Goal: Task Accomplishment & Management: Manage account settings

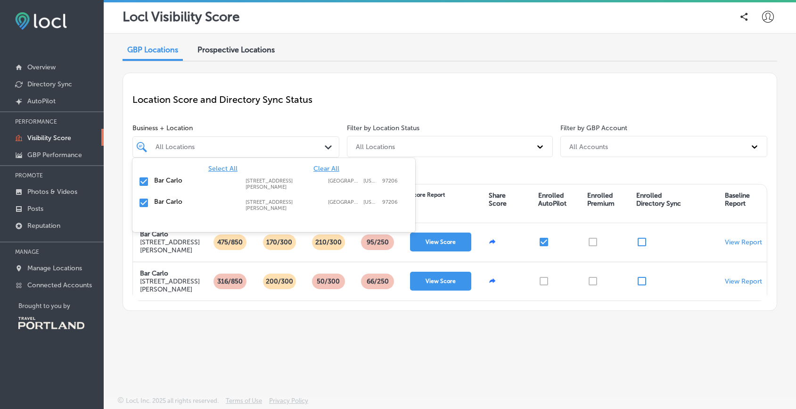
click at [327, 147] on polygon at bounding box center [328, 147] width 7 height 4
click at [362, 100] on p "Location Score and Directory Sync Status" at bounding box center [449, 99] width 635 height 11
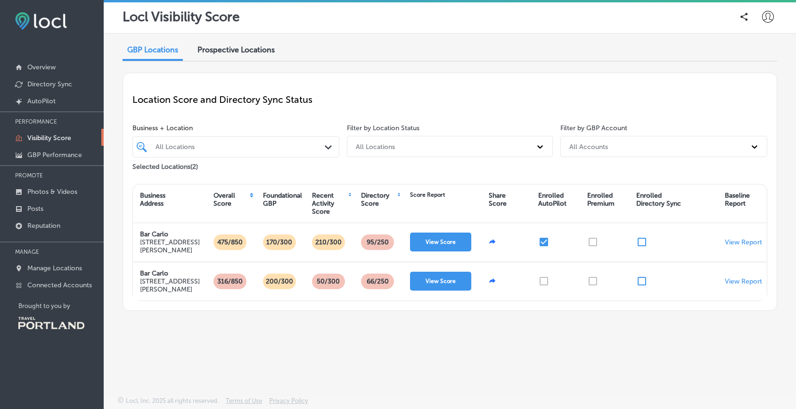
click at [426, 100] on p "Location Score and Directory Sync Status" at bounding box center [449, 99] width 635 height 11
click at [57, 268] on p "Manage Locations" at bounding box center [54, 268] width 55 height 8
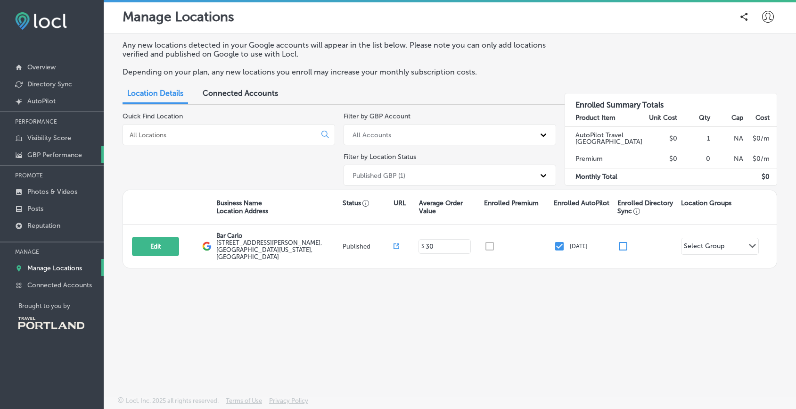
click at [39, 153] on p "GBP Performance" at bounding box center [54, 155] width 55 height 8
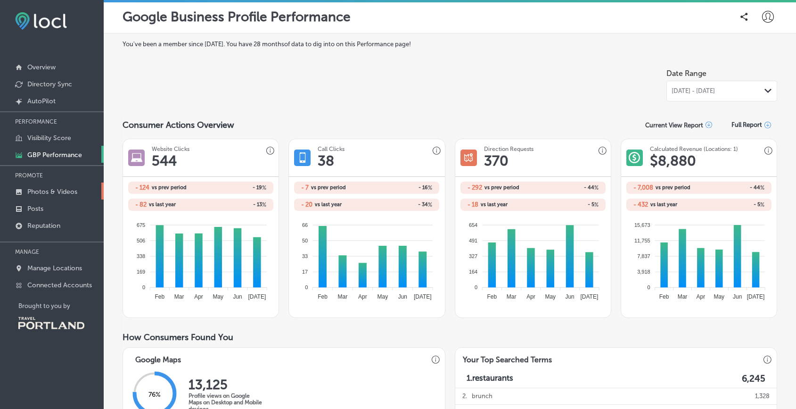
click at [40, 192] on p "Photos & Videos" at bounding box center [52, 192] width 50 height 8
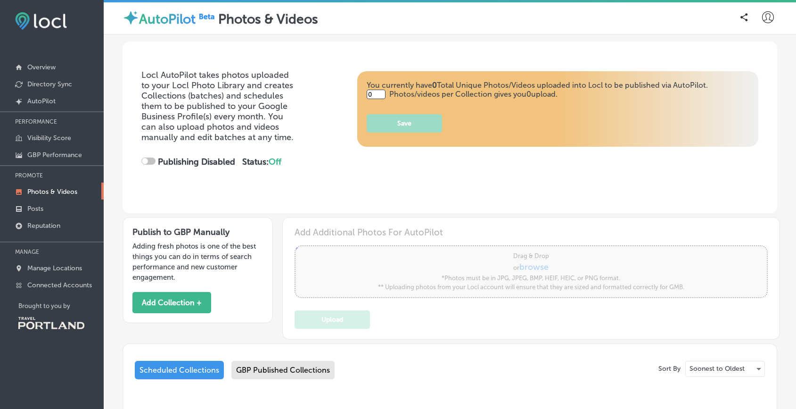
type input "5"
checkbox input "true"
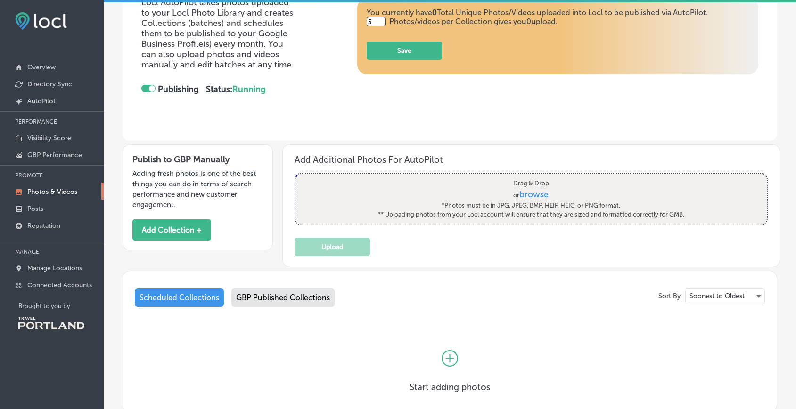
scroll to position [139, 0]
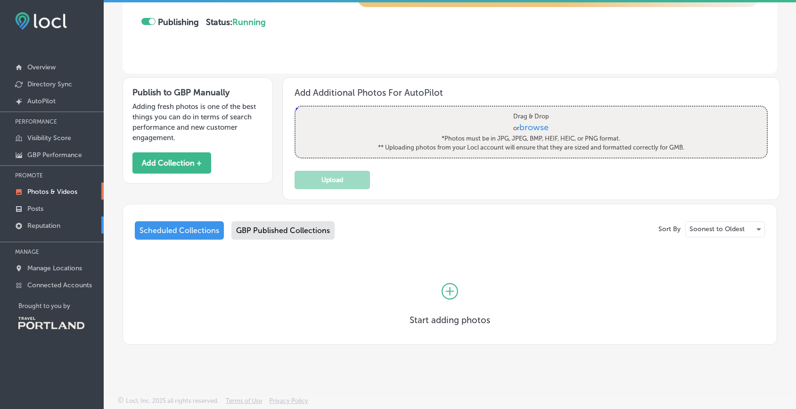
click at [48, 224] on p "Reputation" at bounding box center [43, 225] width 33 height 8
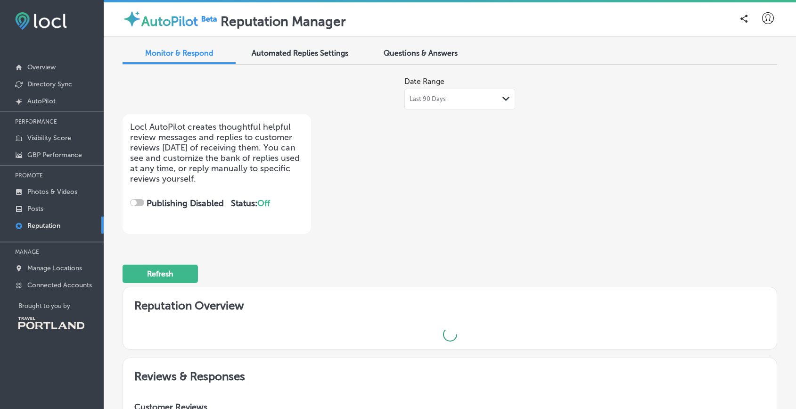
checkbox input "true"
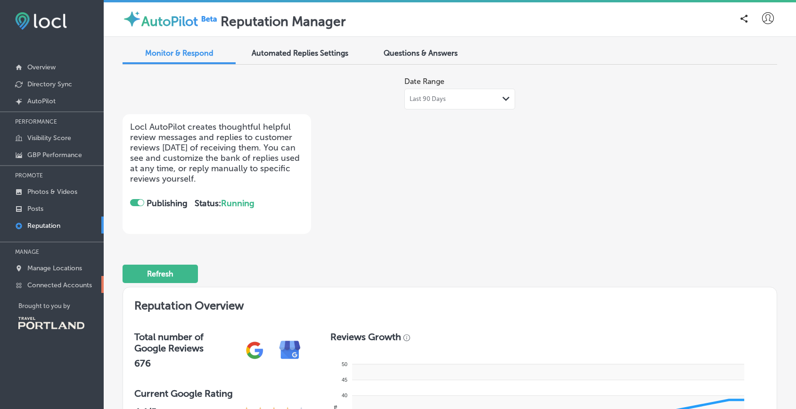
click at [46, 286] on p "Connected Accounts" at bounding box center [59, 285] width 65 height 8
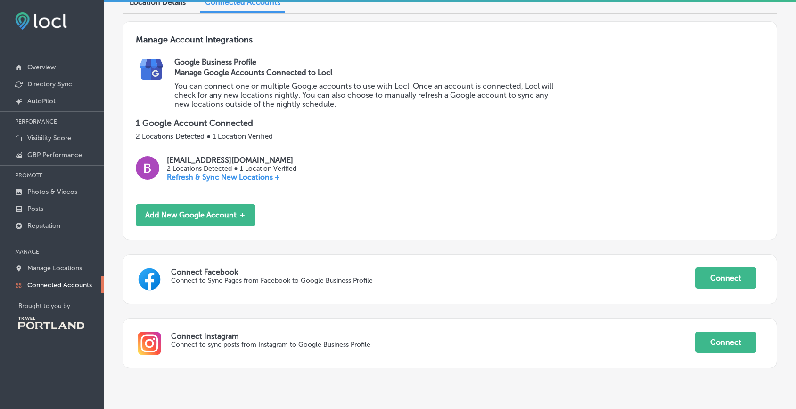
scroll to position [90, 0]
click at [49, 267] on p "Manage Locations" at bounding box center [54, 268] width 55 height 8
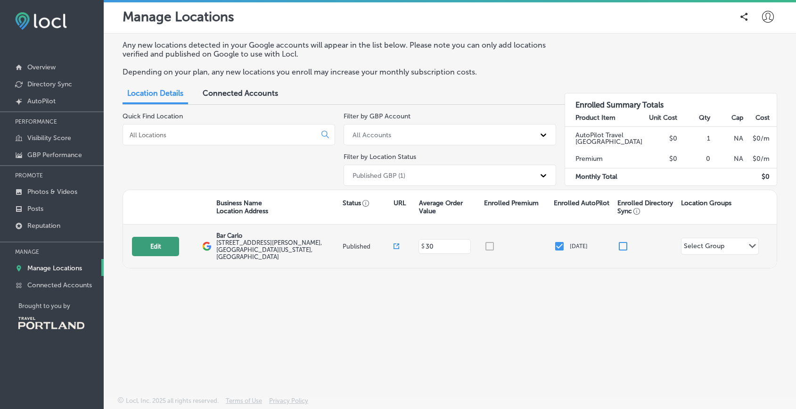
click at [158, 243] on button "Edit" at bounding box center [155, 246] width 47 height 19
select select "US"
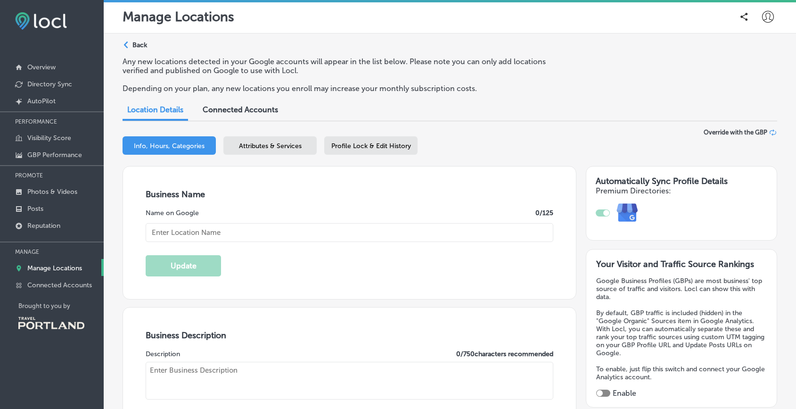
checkbox input "true"
type input "Bar Carlo"
type textarea "Bar Carlo is where [PERSON_NAME] becomes an experience, blending the vibrant fl…"
type input "[STREET_ADDRESS][PERSON_NAME]"
type input "[GEOGRAPHIC_DATA]"
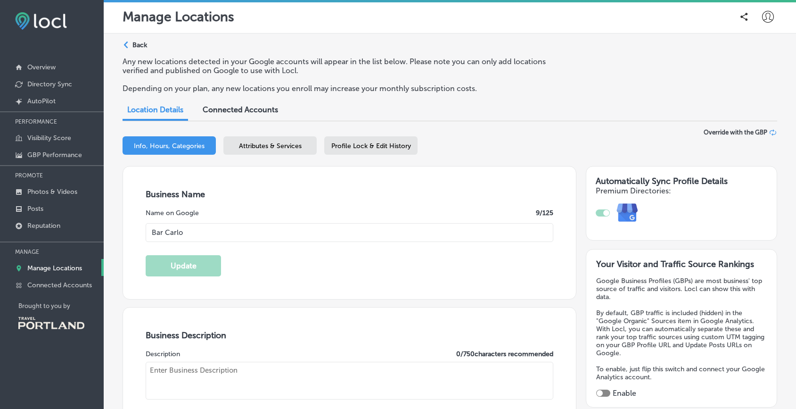
type input "97206"
type input "US"
type input "[URL][DOMAIN_NAME]"
click at [33, 204] on link "Posts" at bounding box center [52, 207] width 104 height 17
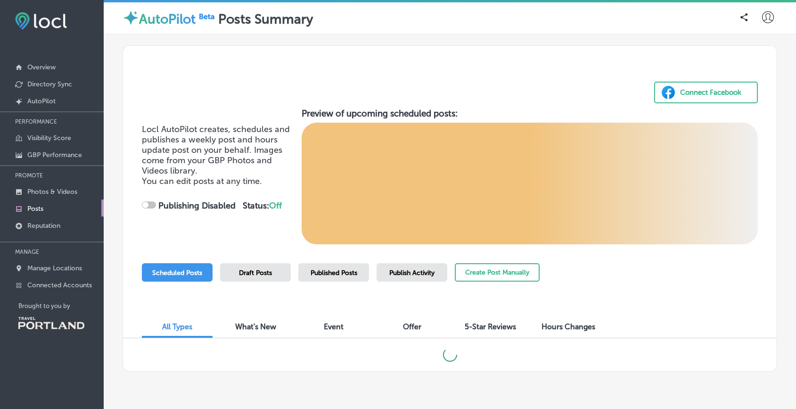
checkbox input "true"
click at [46, 67] on p "Overview" at bounding box center [41, 67] width 28 height 8
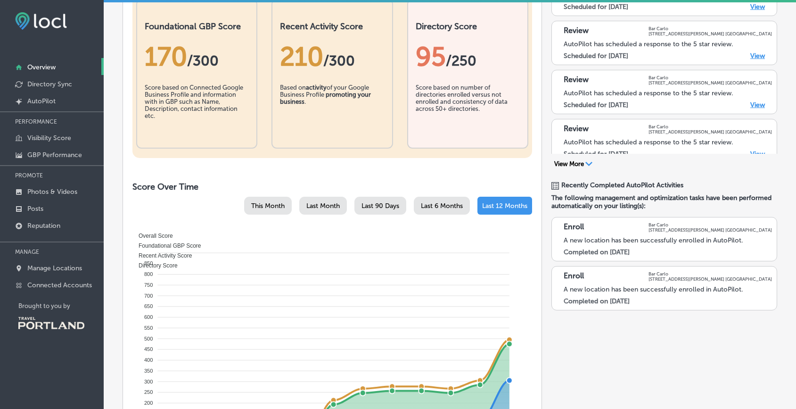
scroll to position [189, 0]
click at [47, 101] on p "AutoPilot" at bounding box center [41, 101] width 28 height 8
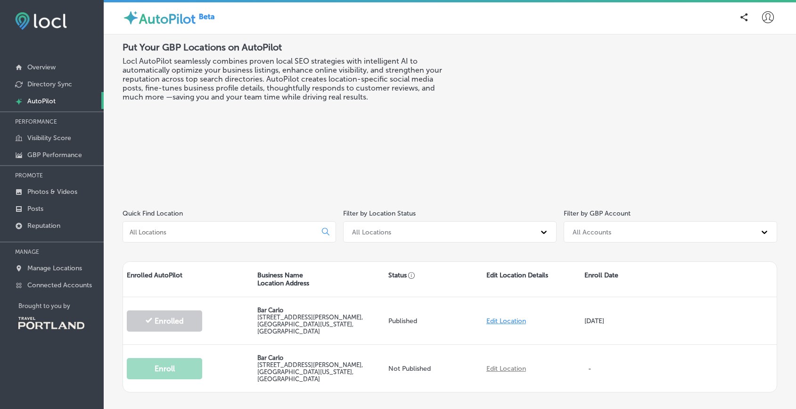
scroll to position [38, 0]
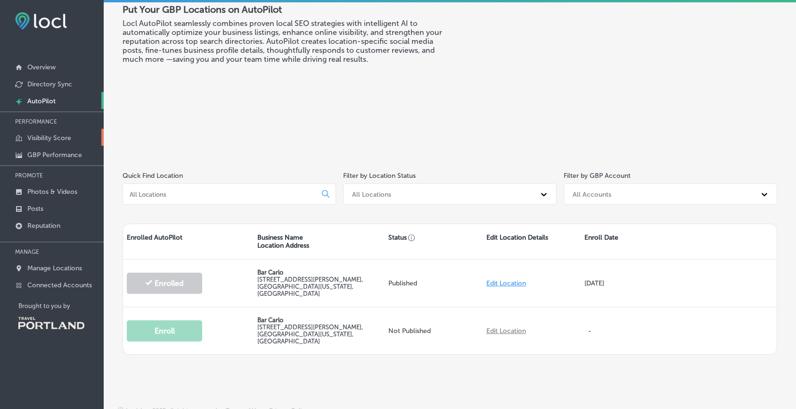
click at [64, 138] on p "Visibility Score" at bounding box center [49, 138] width 44 height 8
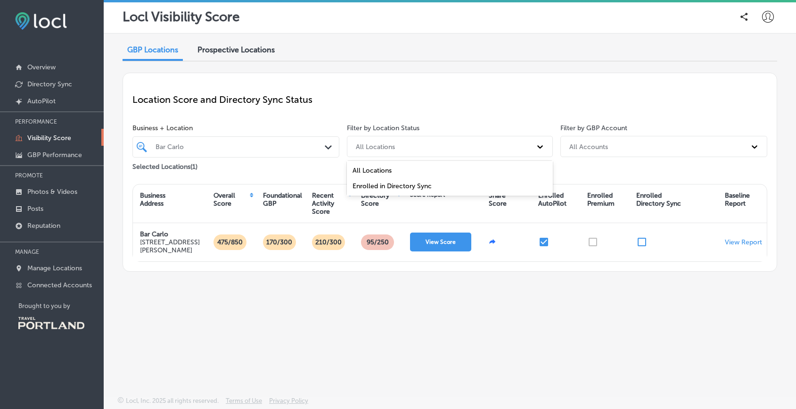
click at [542, 147] on icon at bounding box center [539, 146] width 9 height 9
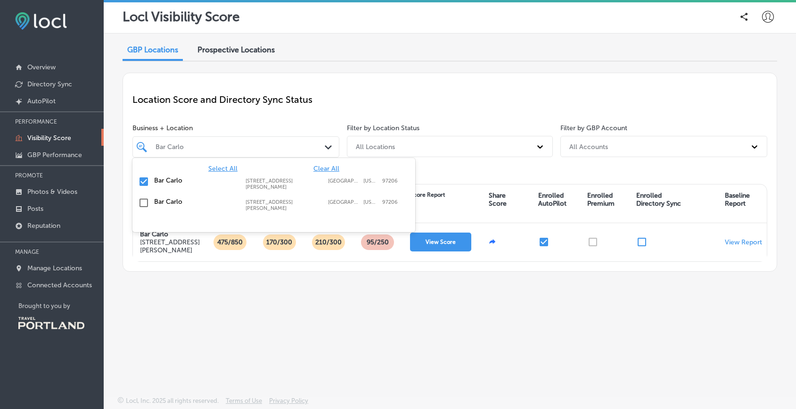
click at [331, 147] on icon "Path Created with Sketch." at bounding box center [328, 147] width 7 height 4
click at [142, 198] on input "checkbox" at bounding box center [143, 202] width 11 height 11
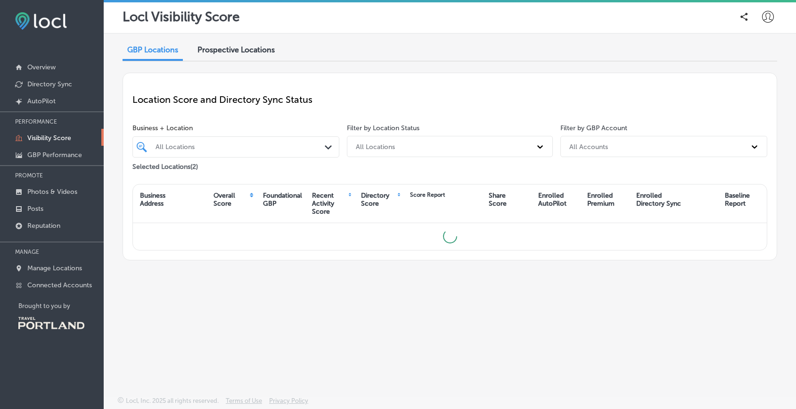
click at [348, 110] on div "Location Score and Directory Sync Status" at bounding box center [449, 99] width 635 height 34
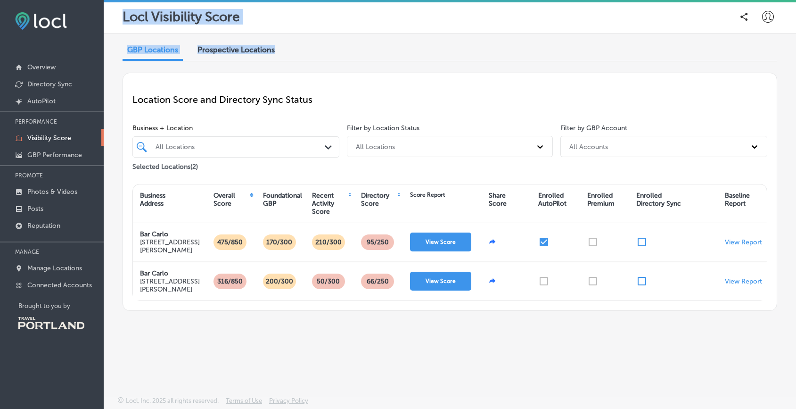
drag, startPoint x: 105, startPoint y: 4, endPoint x: 434, endPoint y: 34, distance: 331.2
click at [434, 34] on div "Locl Visibility Score GBP Locations Prospective Locations Location Score and Di…" at bounding box center [450, 204] width 692 height 409
click at [434, 34] on div "GBP Locations Prospective Locations Location Score and Directory Sync Status Bu…" at bounding box center [450, 192] width 692 height 318
click at [293, 351] on div "GBP Locations Prospective Locations Location Score and Directory Sync Status Bu…" at bounding box center [450, 192] width 692 height 318
drag, startPoint x: 117, startPoint y: 20, endPoint x: 272, endPoint y: 25, distance: 155.1
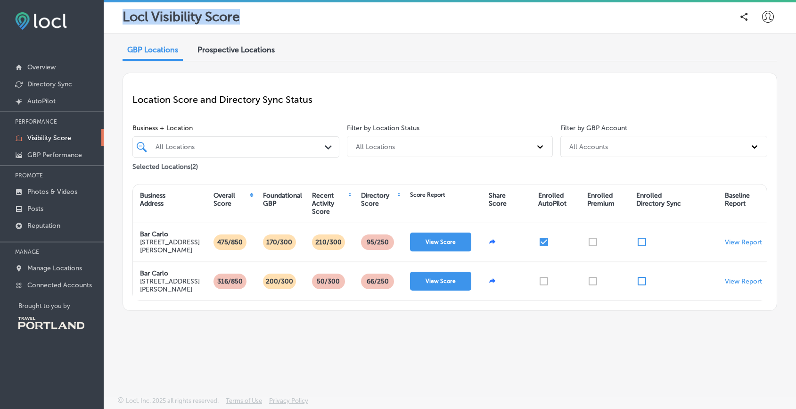
click at [272, 25] on div "Locl Visibility Score" at bounding box center [450, 16] width 692 height 33
copy p "Locl Visibility Score"
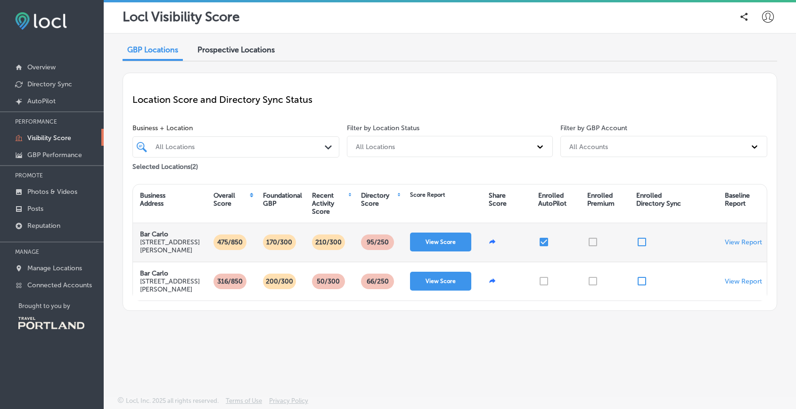
click at [283, 245] on p "170/300" at bounding box center [278, 242] width 33 height 16
click at [432, 245] on button "View Score" at bounding box center [440, 241] width 61 height 19
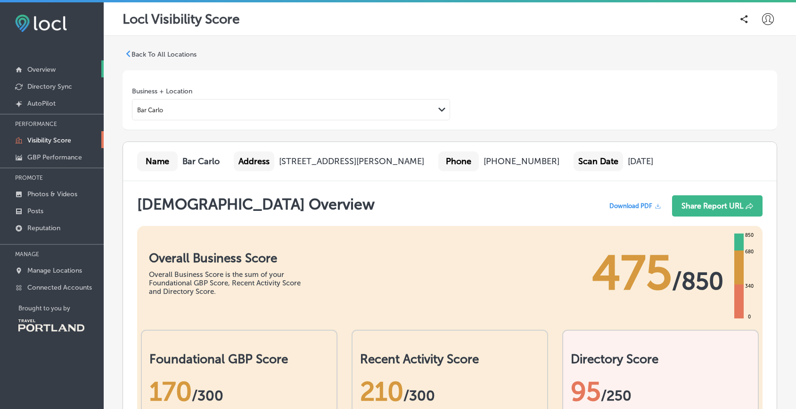
click at [41, 71] on p "Overview" at bounding box center [41, 69] width 28 height 8
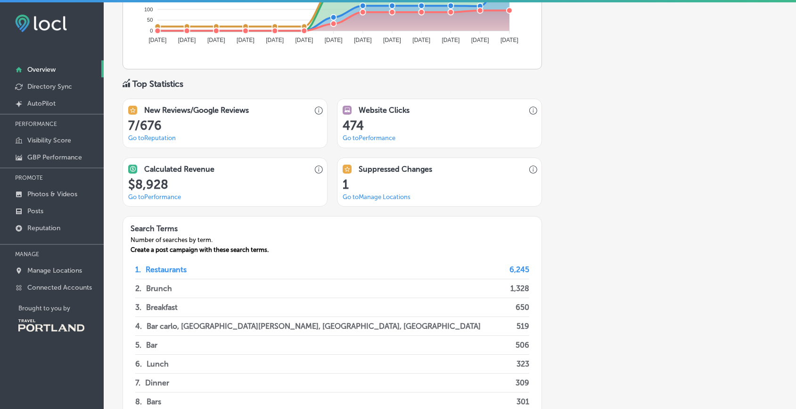
scroll to position [606, 0]
click at [365, 196] on link "Go to [GEOGRAPHIC_DATA] Locations" at bounding box center [377, 196] width 68 height 7
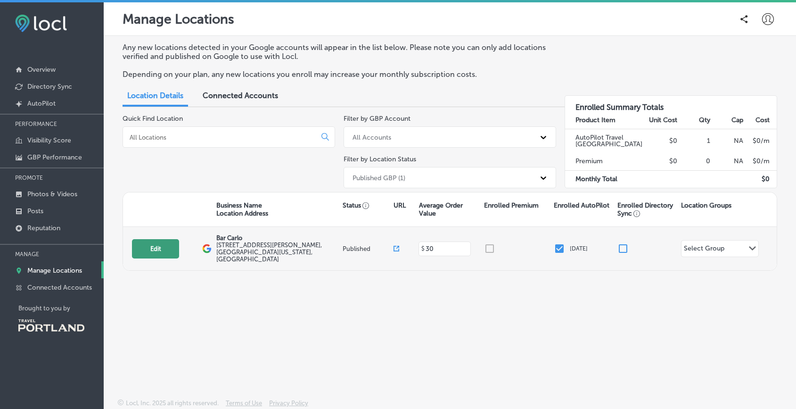
click at [158, 243] on button "Edit" at bounding box center [155, 248] width 47 height 19
select select "US"
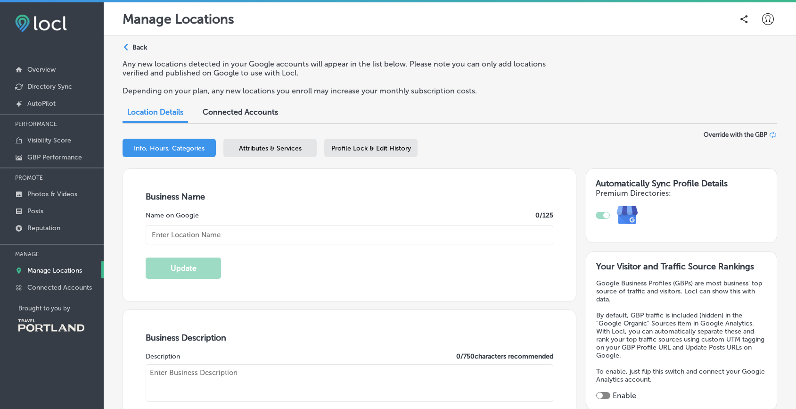
type input "Bar Carlo"
type textarea "Bar Carlo is where [PERSON_NAME] becomes an experience, blending the vibrant fl…"
type input "[STREET_ADDRESS][PERSON_NAME]"
type input "[GEOGRAPHIC_DATA]"
type input "97206"
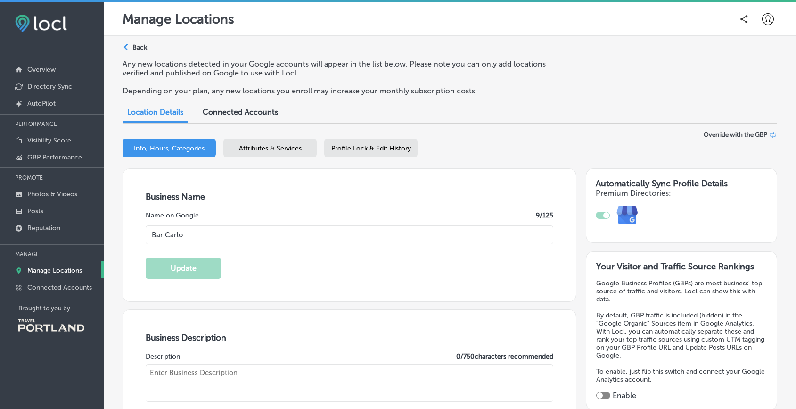
type input "US"
type input "[URL][DOMAIN_NAME]"
checkbox input "true"
type input "30"
type textarea "Bar Carlo is your Southeast Portland spot for brunch, lunch, events, bar, and t…"
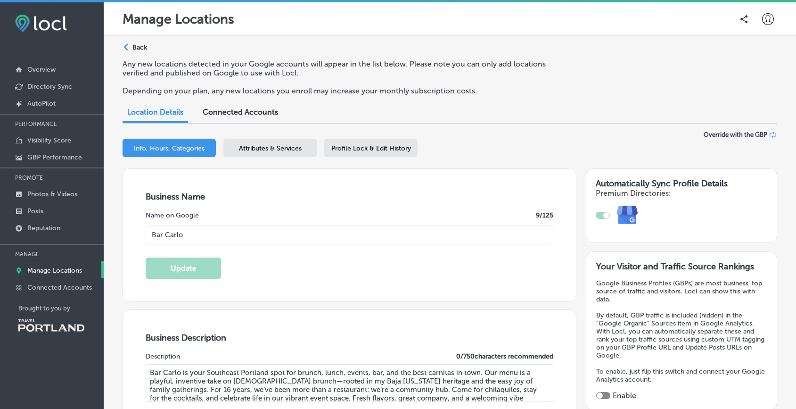
type input "[PHONE_NUMBER]"
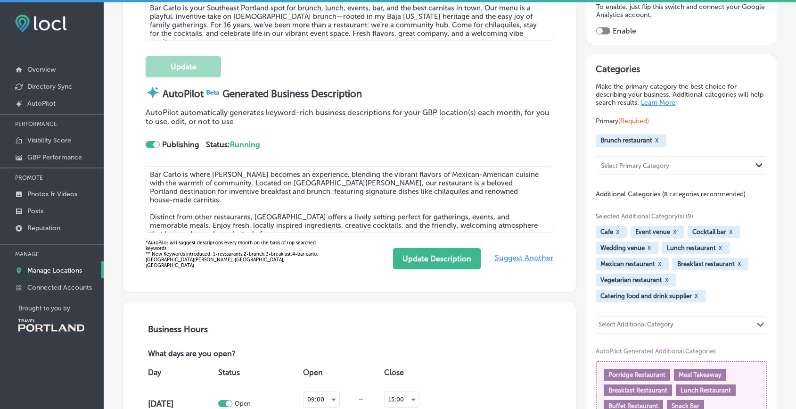
scroll to position [369, 0]
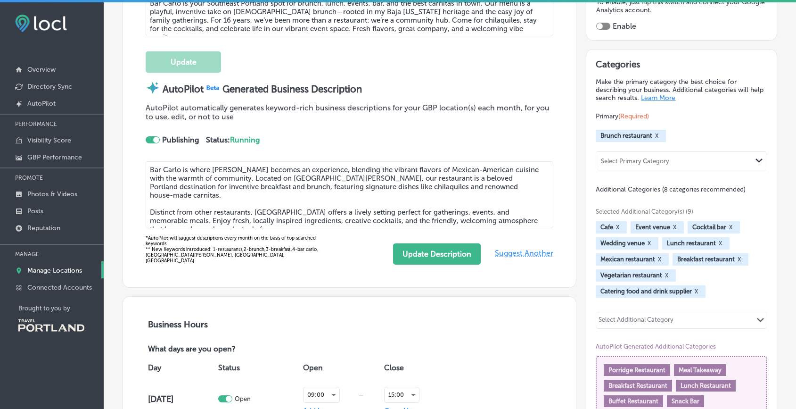
click at [225, 185] on textarea "Bar Carlo is where [PERSON_NAME] becomes an experience, blending the vibrant fl…" at bounding box center [350, 194] width 408 height 67
click at [250, 187] on textarea "Bar Carlo is where [PERSON_NAME] becomes an experience, blending the vibrant fl…" at bounding box center [350, 194] width 408 height 67
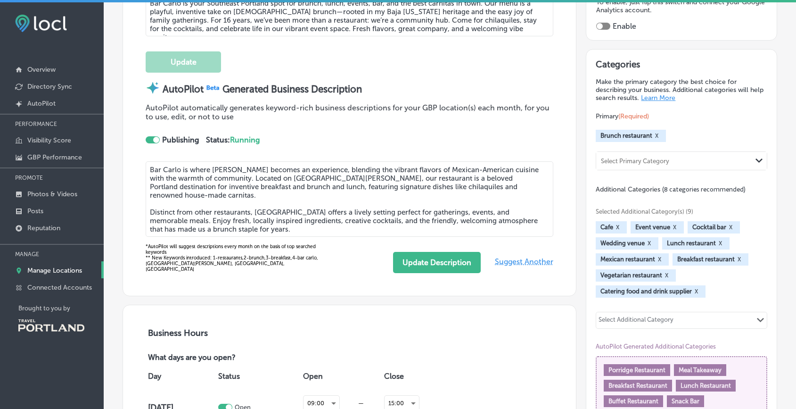
click at [392, 210] on textarea "Bar Carlo is where [PERSON_NAME] becomes an experience, blending the vibrant fl…" at bounding box center [350, 198] width 408 height 75
drag, startPoint x: 515, startPoint y: 211, endPoint x: 476, endPoint y: 210, distance: 38.7
click at [476, 210] on textarea "Bar Carlo is where [PERSON_NAME] becomes an experience, blending the vibrant fl…" at bounding box center [350, 198] width 408 height 75
drag, startPoint x: 514, startPoint y: 210, endPoint x: 391, endPoint y: 213, distance: 123.0
click at [391, 213] on textarea "Bar Carlo is where [PERSON_NAME] becomes an experience, blending the vibrant fl…" at bounding box center [350, 198] width 408 height 75
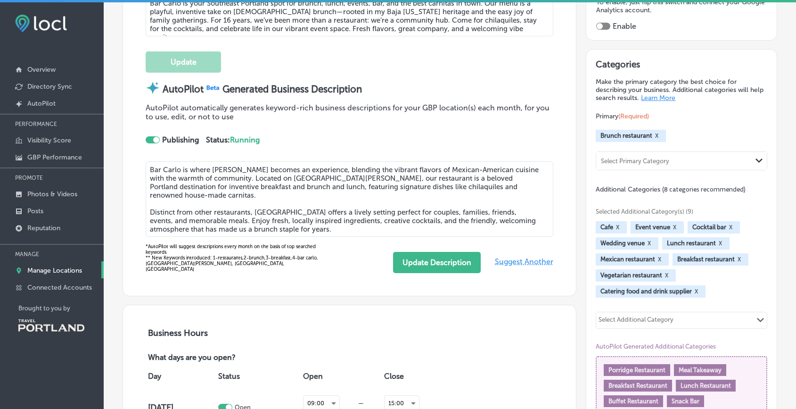
click at [391, 213] on textarea "Bar Carlo is where [PERSON_NAME] becomes an experience, blending the vibrant fl…" at bounding box center [350, 198] width 408 height 75
drag, startPoint x: 318, startPoint y: 168, endPoint x: 179, endPoint y: 166, distance: 139.0
click at [179, 166] on textarea "Bar Carlo is where [PERSON_NAME] becomes an experience, blending the vibrant fl…" at bounding box center [350, 198] width 408 height 75
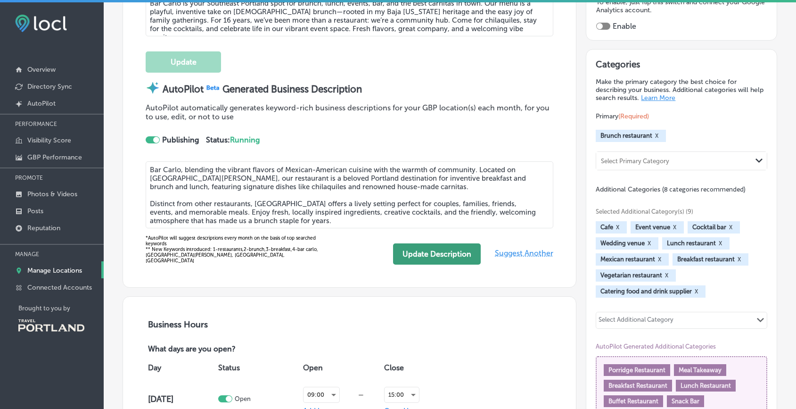
type textarea "Bar Carlo, blending the vibrant flavors of Mexican-American cuisine with the wa…"
click at [416, 255] on button "Update Description" at bounding box center [437, 253] width 88 height 21
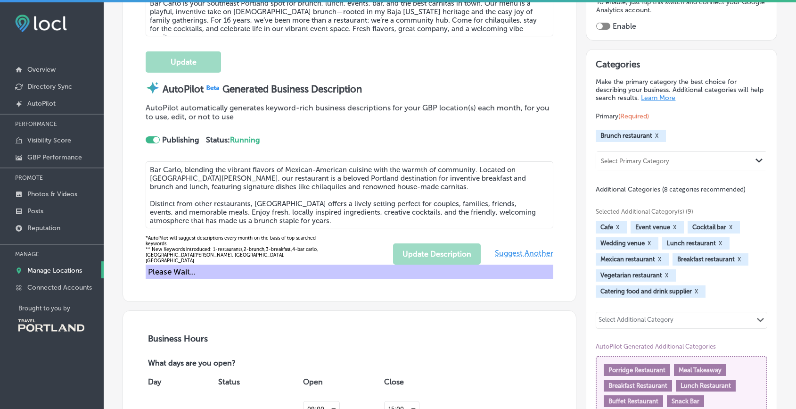
type textarea "Bar Carlo, blending the vibrant flavors of Mexican-American cuisine with the wa…"
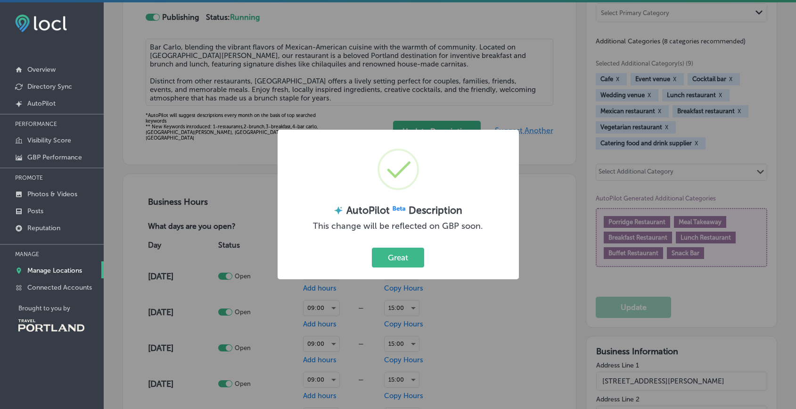
scroll to position [517, 0]
click at [402, 259] on button "Great" at bounding box center [398, 256] width 52 height 19
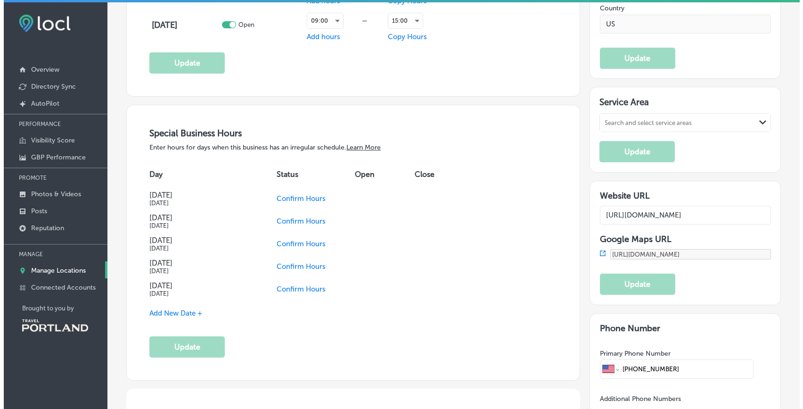
scroll to position [983, 0]
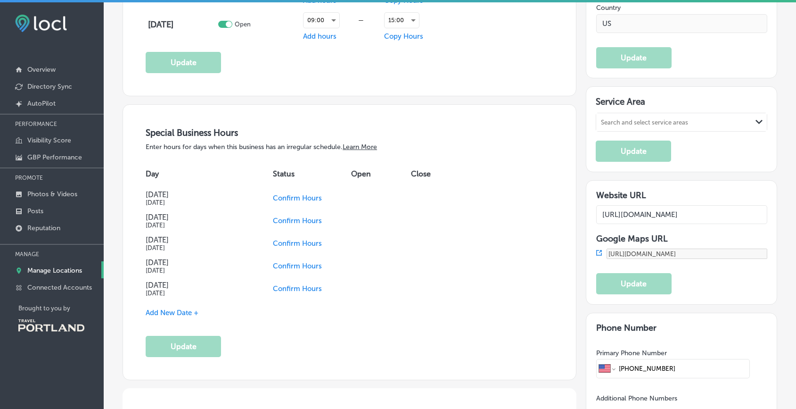
click at [312, 197] on span "Confirm Hours" at bounding box center [297, 198] width 49 height 8
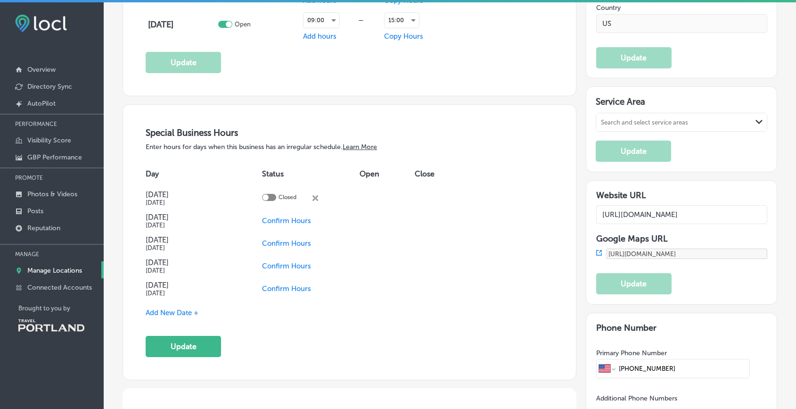
click at [293, 218] on span "Confirm Hours" at bounding box center [286, 220] width 49 height 8
click at [286, 240] on span "Confirm Hours" at bounding box center [286, 243] width 49 height 8
click at [281, 262] on span "Confirm Hours" at bounding box center [286, 266] width 49 height 8
click at [278, 284] on span "Confirm Hours" at bounding box center [286, 288] width 49 height 8
click at [272, 264] on div at bounding box center [269, 265] width 14 height 7
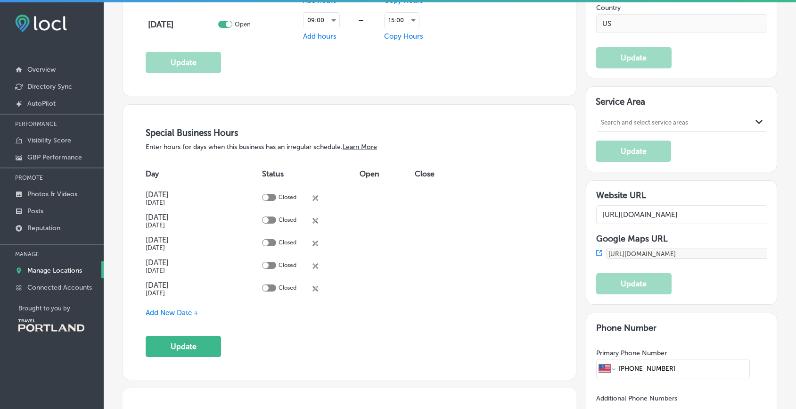
checkbox input "true"
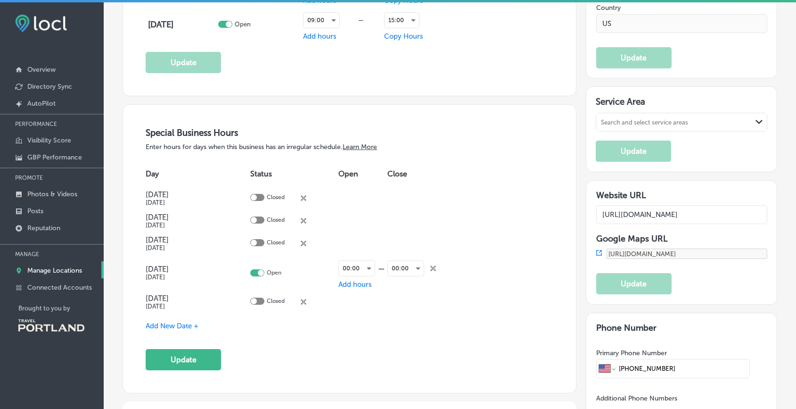
click at [259, 299] on div at bounding box center [257, 300] width 14 height 7
checkbox input "true"
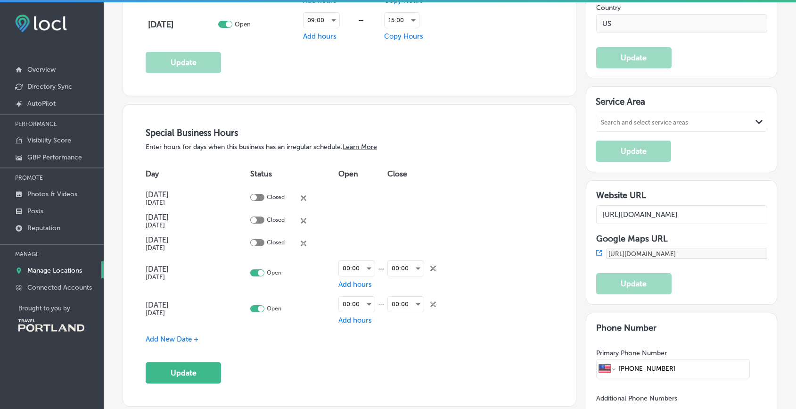
click at [250, 271] on div at bounding box center [257, 272] width 14 height 7
checkbox input "false"
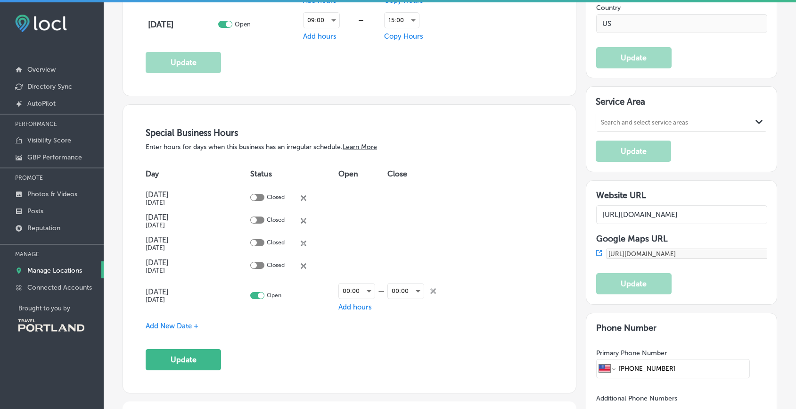
click at [252, 295] on div at bounding box center [257, 295] width 14 height 7
checkbox input "false"
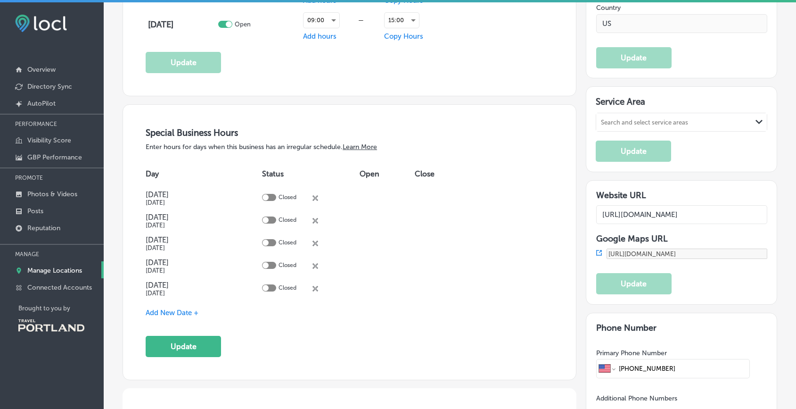
click at [273, 194] on div at bounding box center [269, 197] width 14 height 7
checkbox input "true"
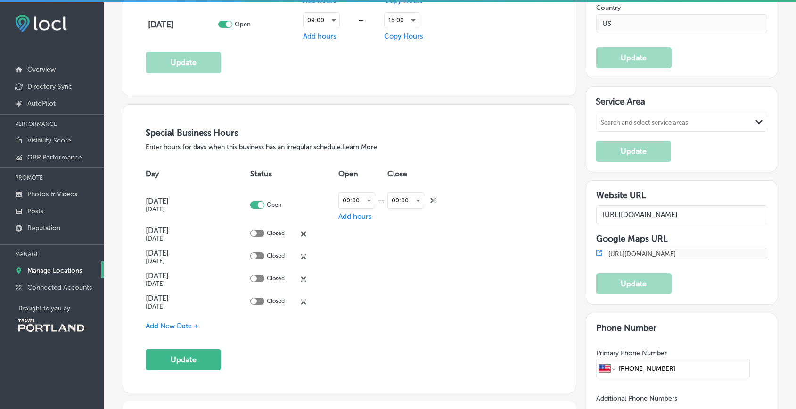
click at [262, 233] on div at bounding box center [257, 232] width 14 height 7
checkbox input "true"
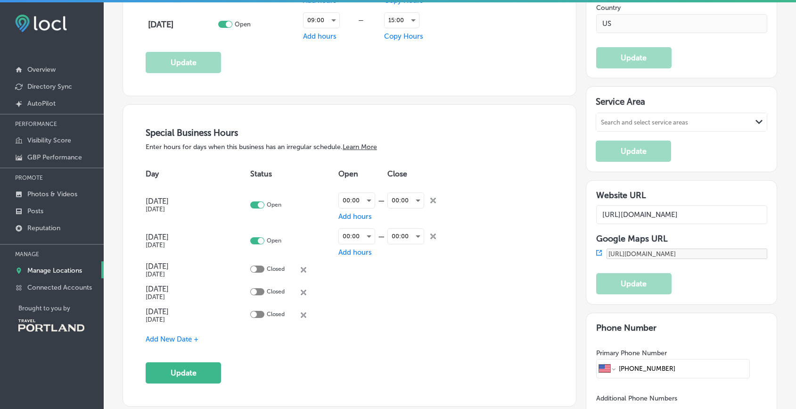
click at [259, 267] on div at bounding box center [257, 268] width 14 height 7
checkbox input "true"
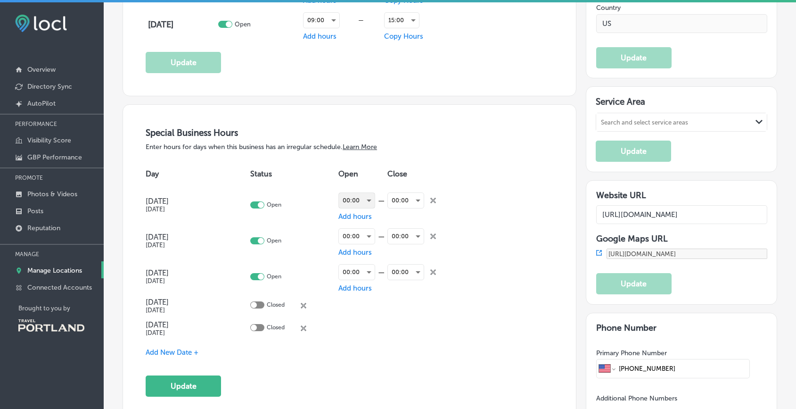
click at [354, 196] on div "00:00" at bounding box center [357, 200] width 36 height 15
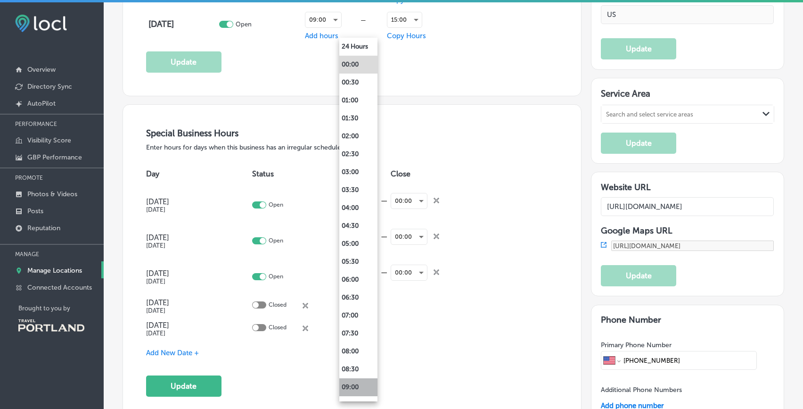
click at [352, 390] on li "09:00" at bounding box center [358, 387] width 38 height 18
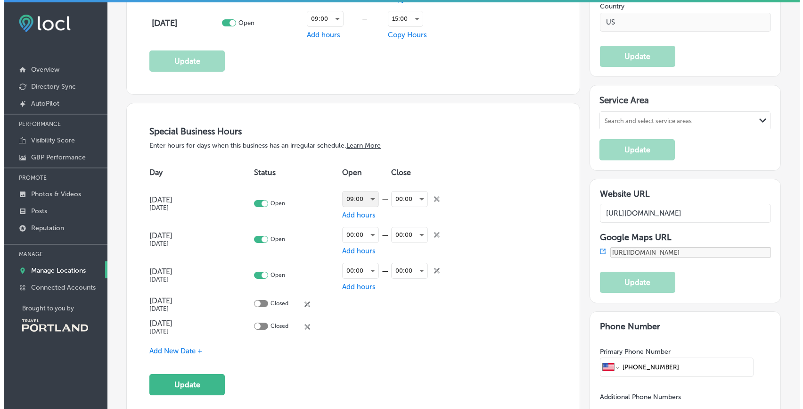
scroll to position [983, 0]
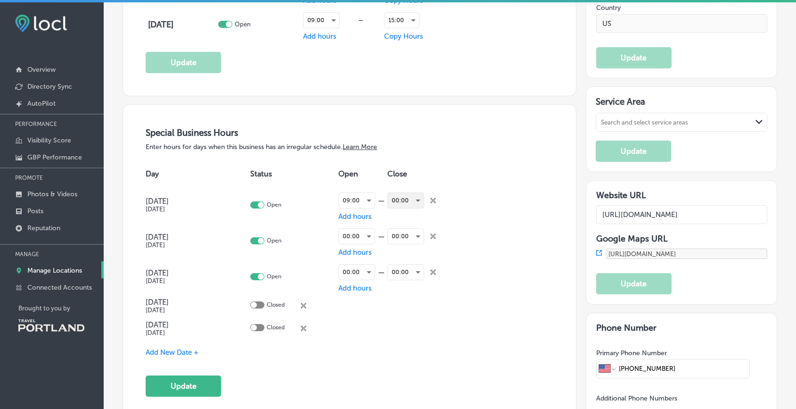
click at [401, 203] on div "00:00" at bounding box center [406, 200] width 36 height 15
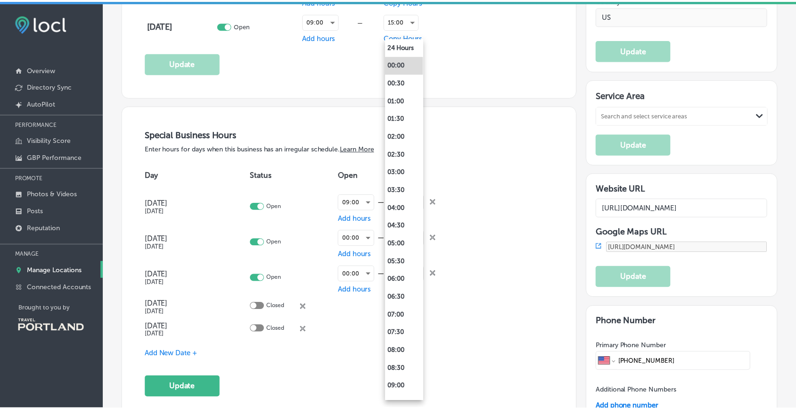
scroll to position [985, 0]
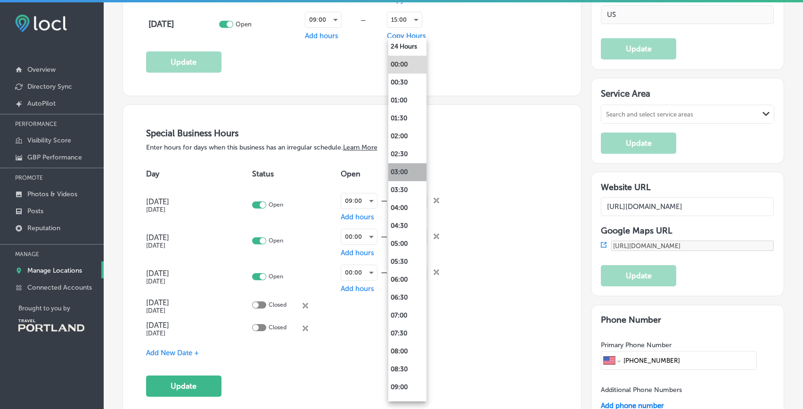
click at [400, 174] on li "03:00" at bounding box center [407, 172] width 38 height 18
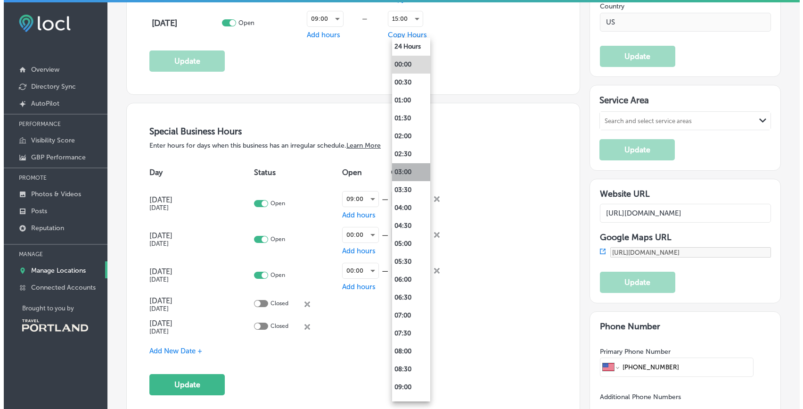
scroll to position [983, 0]
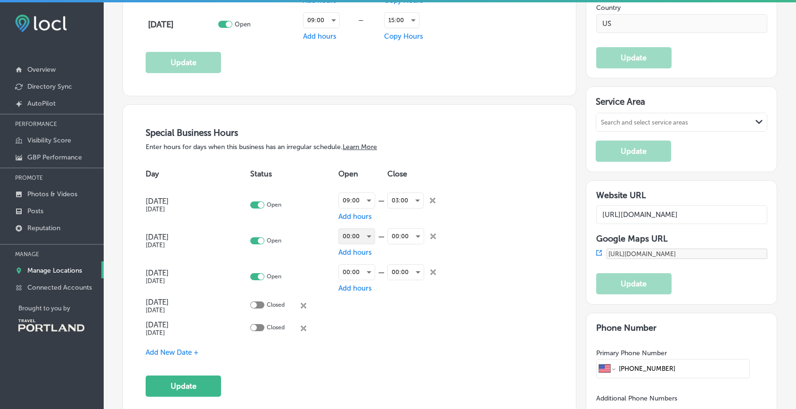
click at [355, 238] on div "00:00" at bounding box center [357, 236] width 36 height 15
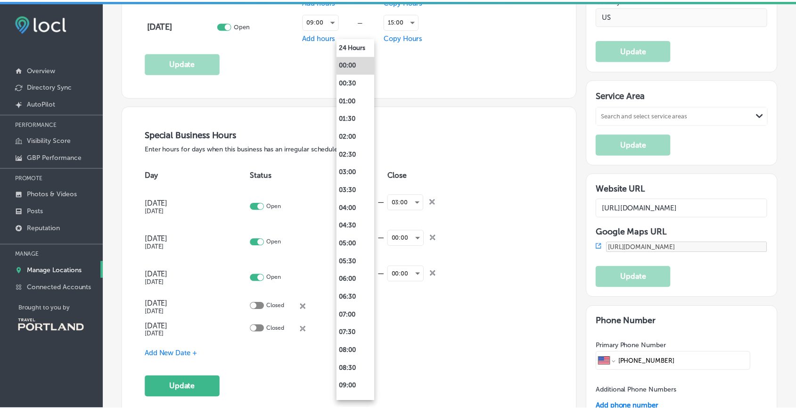
scroll to position [985, 0]
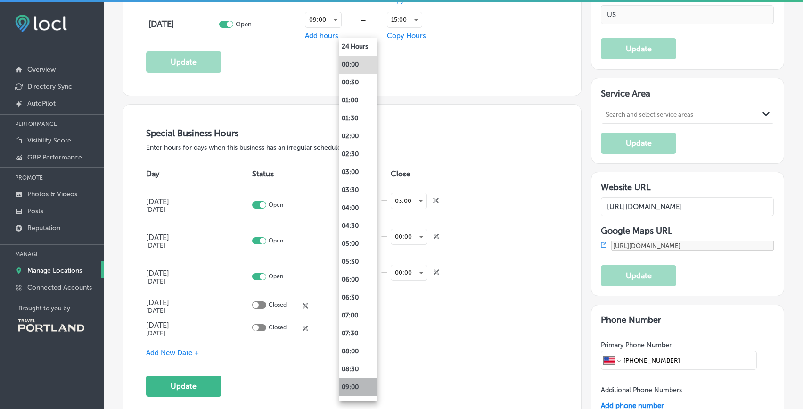
click at [357, 385] on li "09:00" at bounding box center [358, 387] width 38 height 18
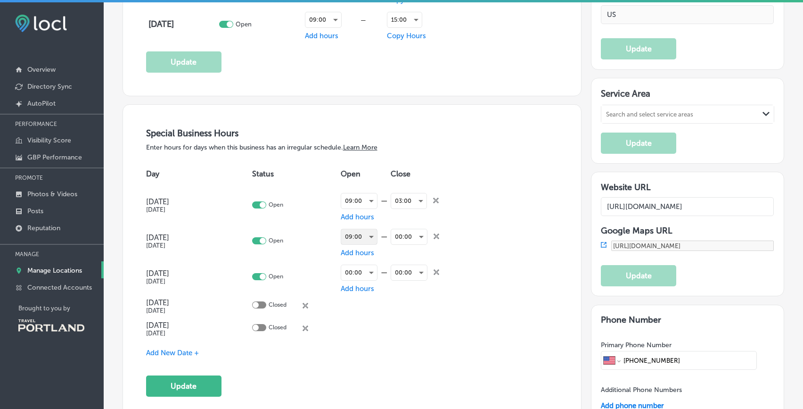
scroll to position [983, 0]
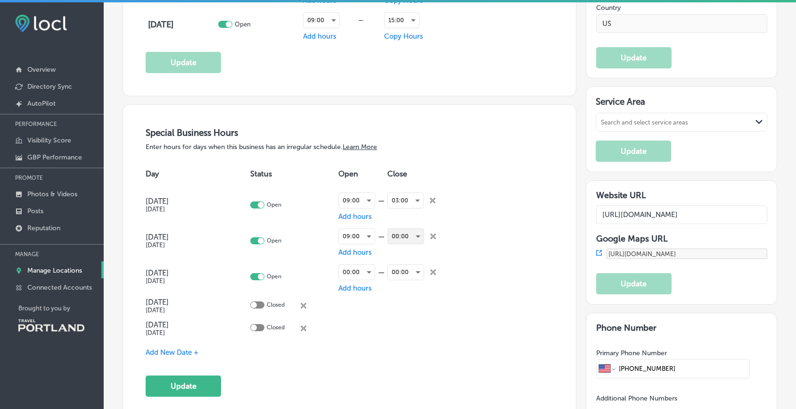
click at [393, 235] on div "00:00" at bounding box center [406, 236] width 36 height 15
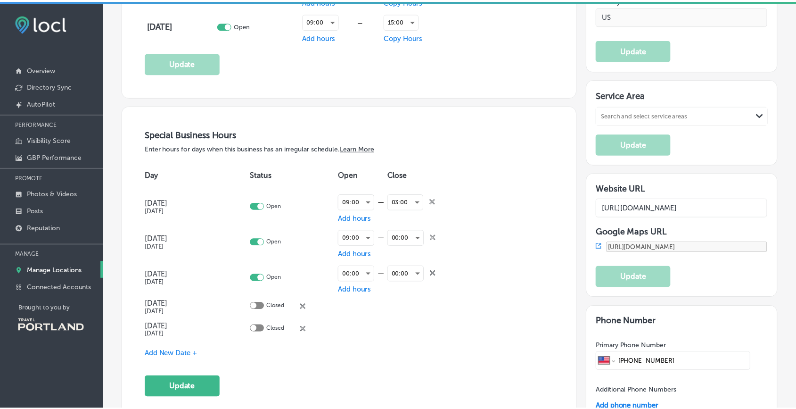
scroll to position [985, 0]
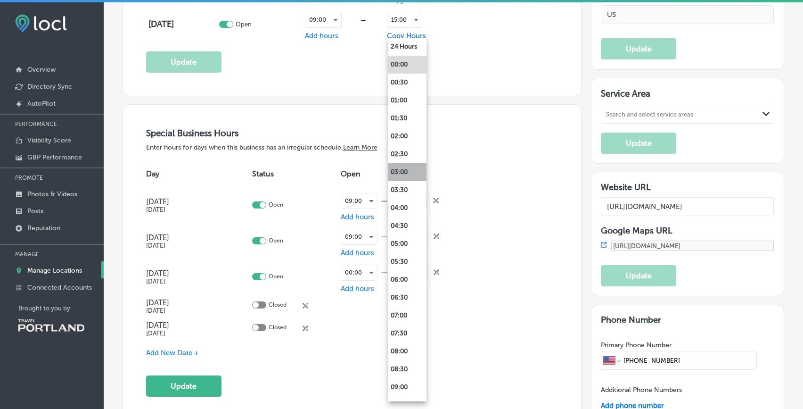
click at [394, 171] on li "03:00" at bounding box center [407, 172] width 38 height 18
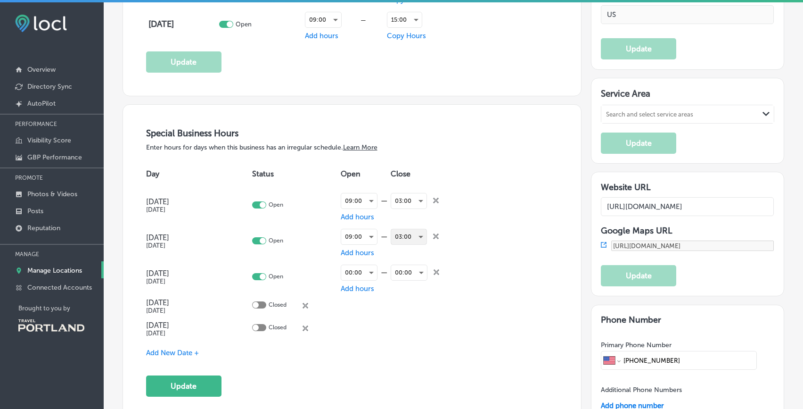
scroll to position [983, 0]
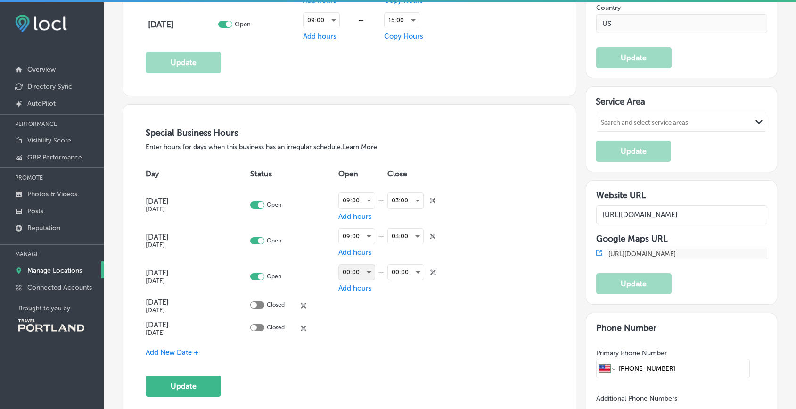
click at [352, 272] on div "00:00" at bounding box center [357, 271] width 36 height 15
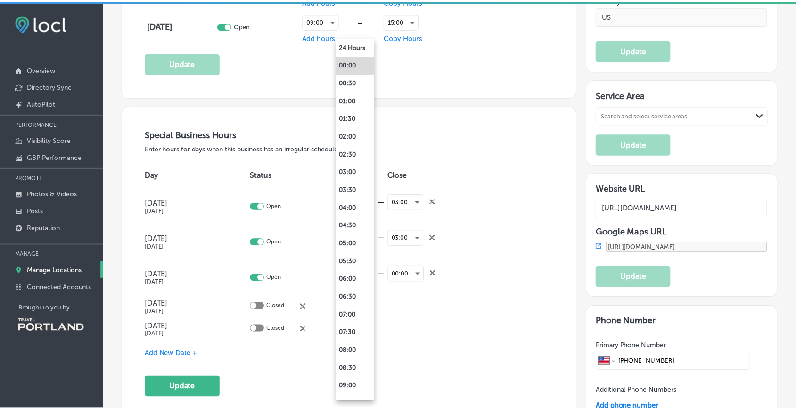
scroll to position [985, 0]
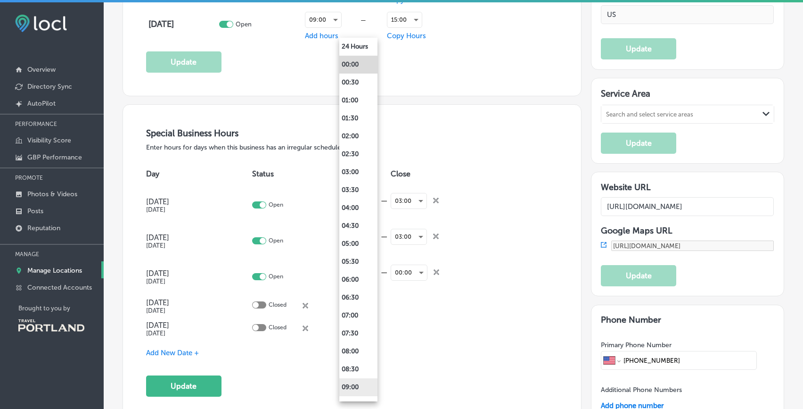
click at [361, 384] on li "09:00" at bounding box center [358, 387] width 38 height 18
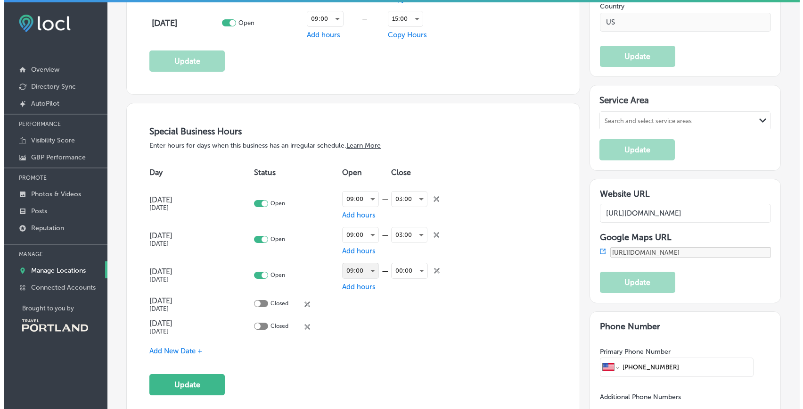
scroll to position [983, 0]
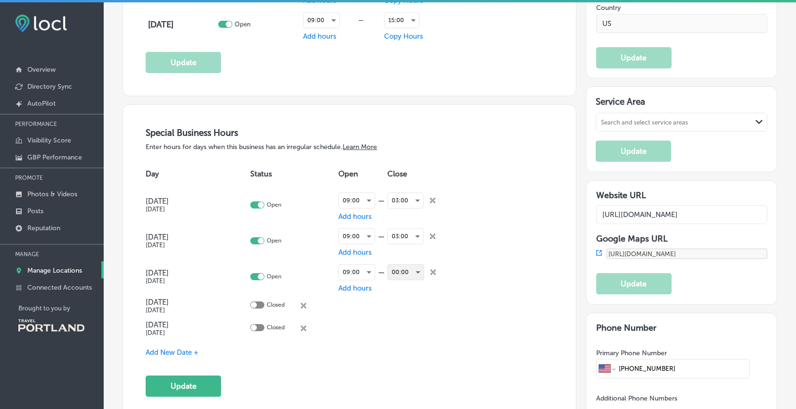
click at [406, 271] on div "00:00" at bounding box center [406, 271] width 36 height 15
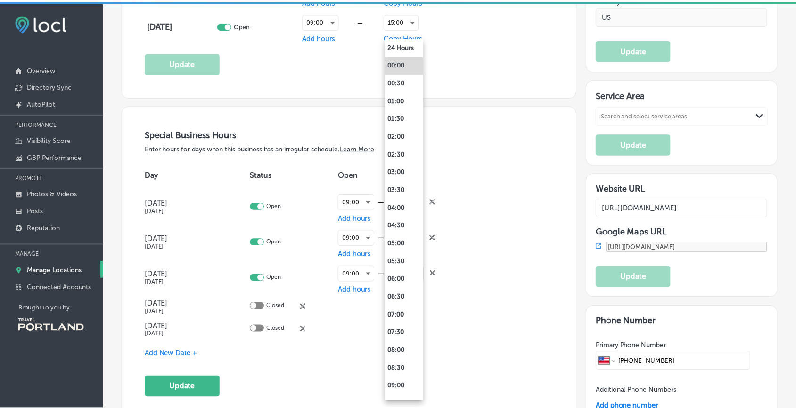
scroll to position [985, 0]
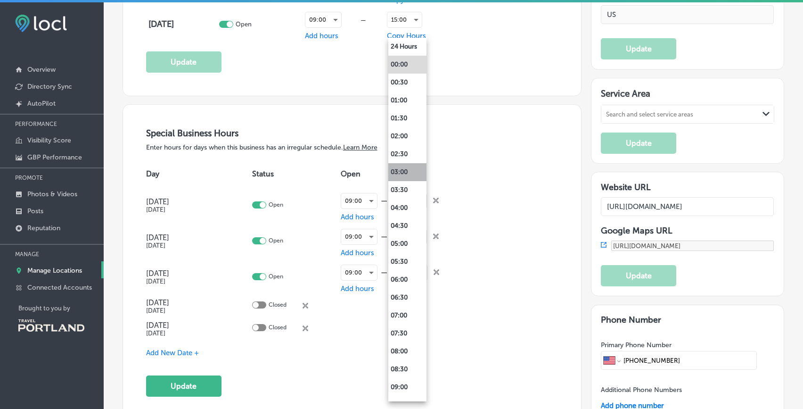
click at [409, 169] on li "03:00" at bounding box center [407, 172] width 38 height 18
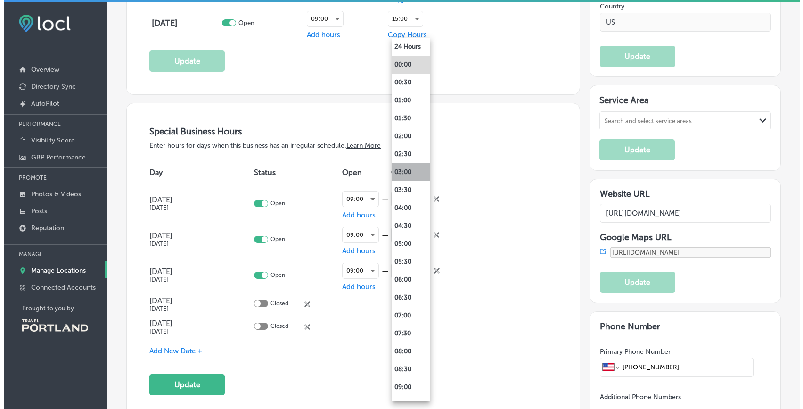
scroll to position [983, 0]
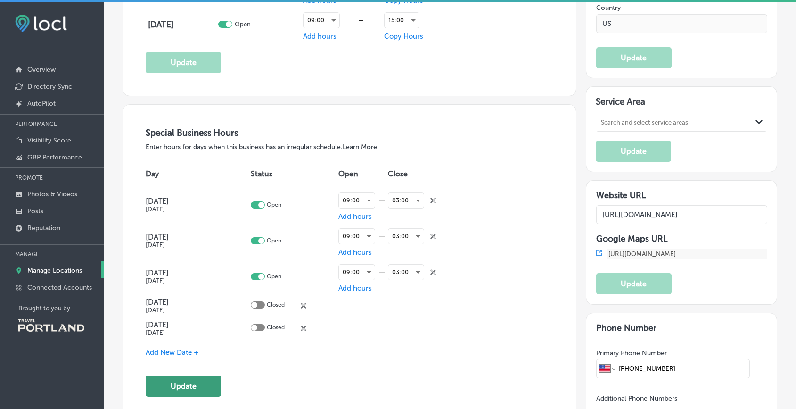
click at [190, 384] on button "Update" at bounding box center [183, 385] width 75 height 21
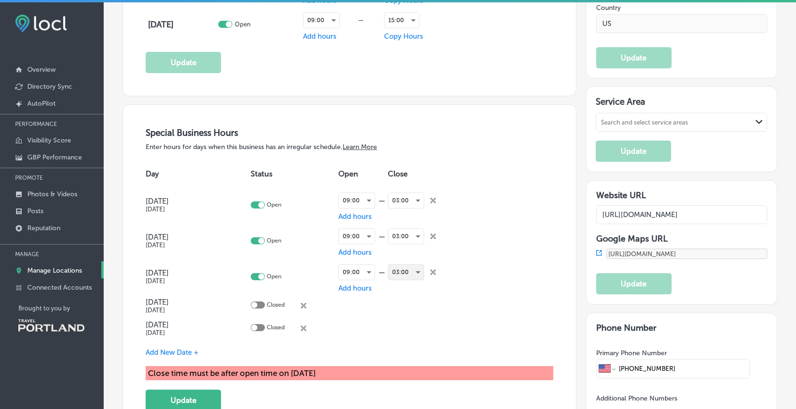
click at [406, 268] on div "03:00" at bounding box center [405, 271] width 35 height 15
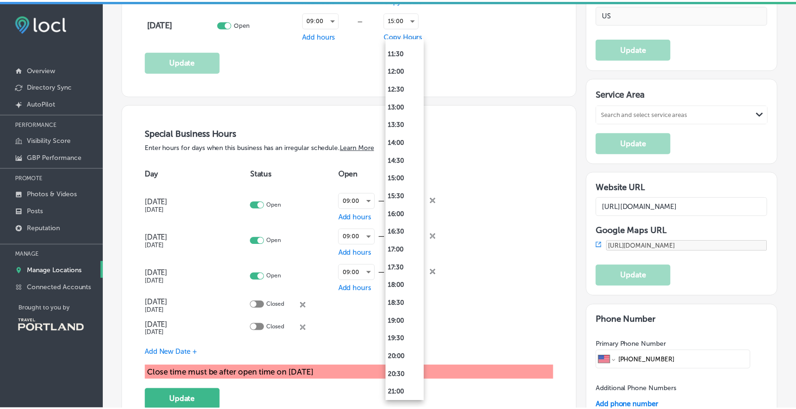
scroll to position [419, 0]
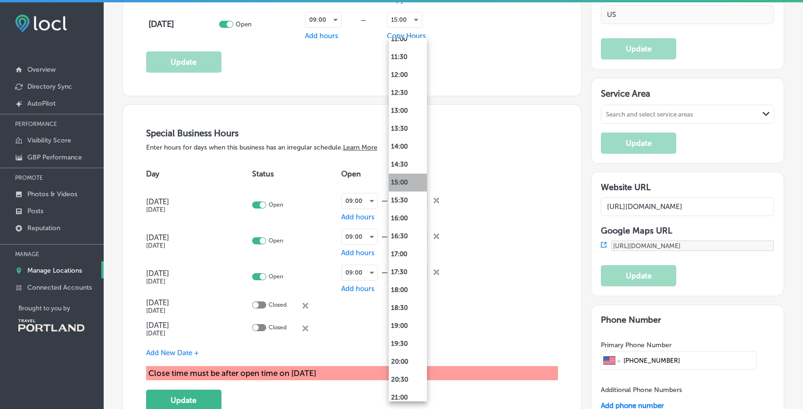
click at [402, 183] on li "15:00" at bounding box center [408, 182] width 38 height 18
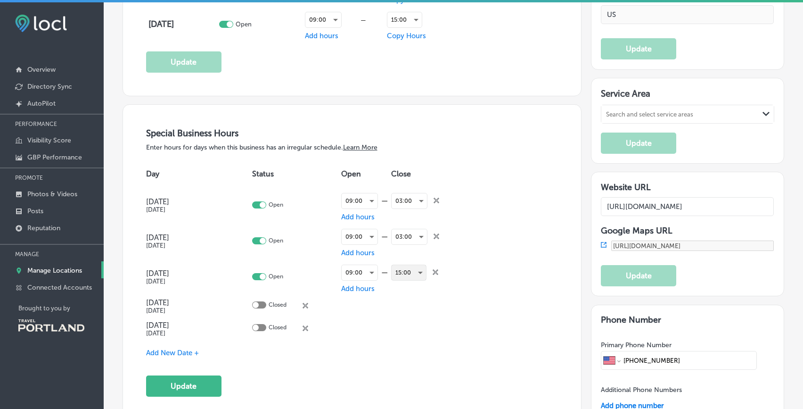
scroll to position [983, 0]
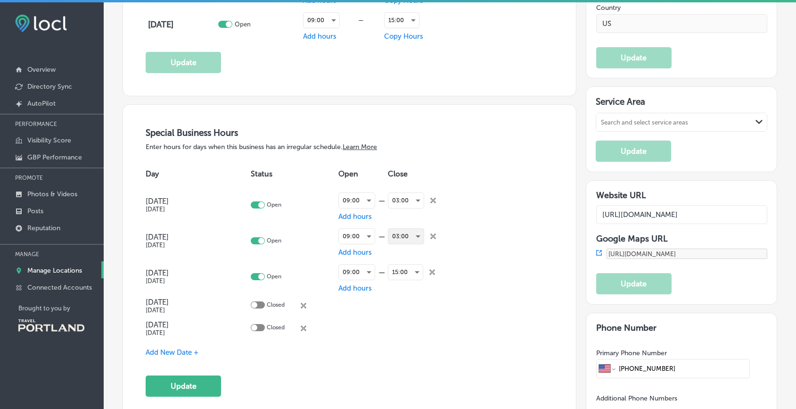
click at [398, 232] on div "03:00" at bounding box center [405, 236] width 35 height 15
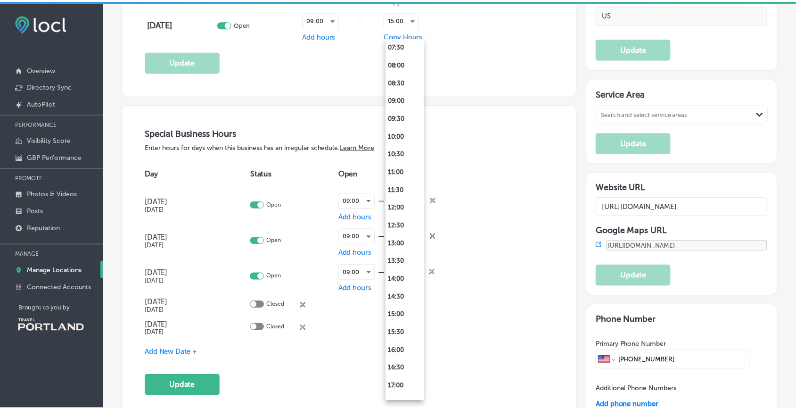
scroll to position [290, 0]
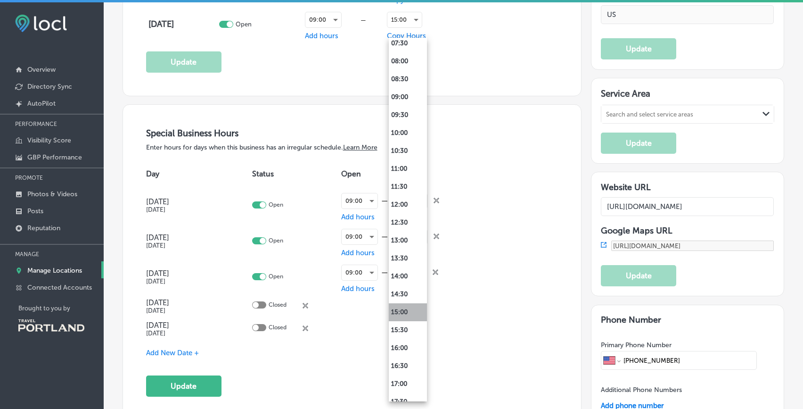
click at [401, 319] on li "15:00" at bounding box center [408, 312] width 38 height 18
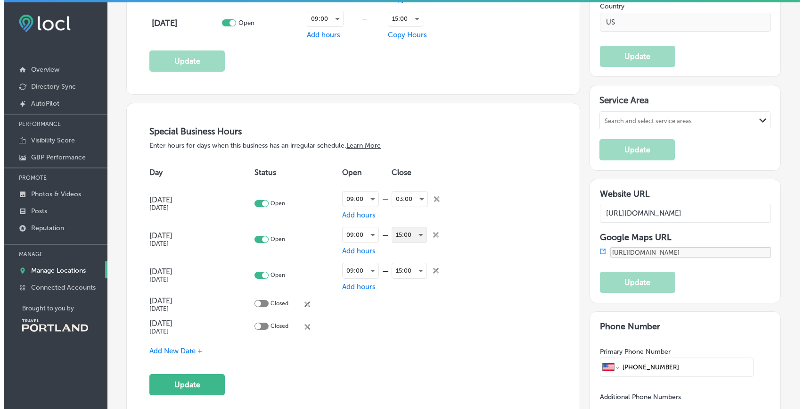
scroll to position [983, 0]
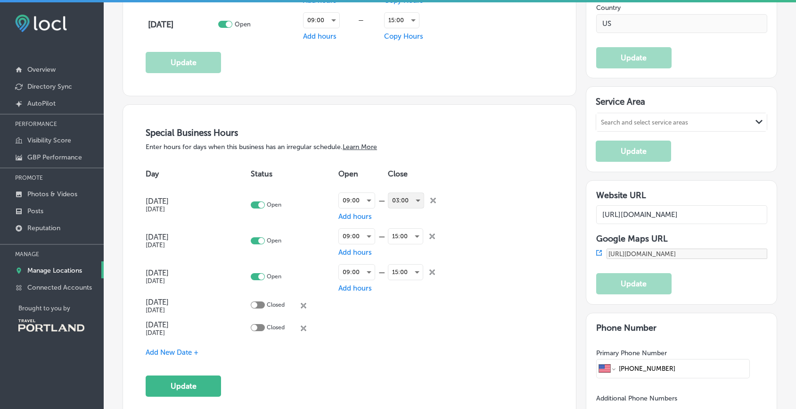
click at [404, 199] on div "03:00" at bounding box center [405, 200] width 35 height 15
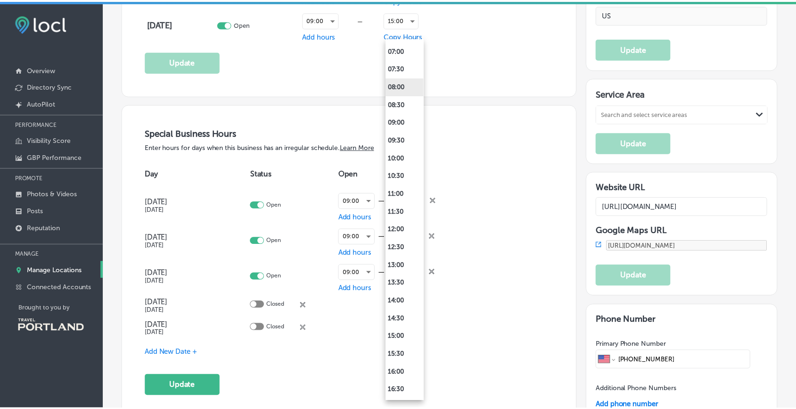
scroll to position [265, 0]
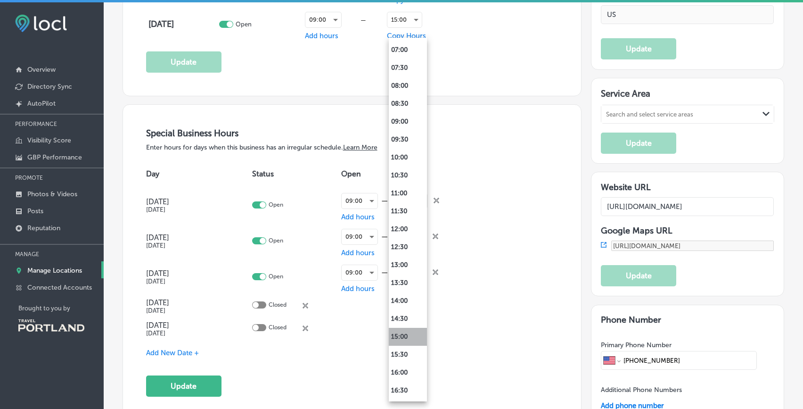
click at [412, 336] on li "15:00" at bounding box center [408, 336] width 38 height 18
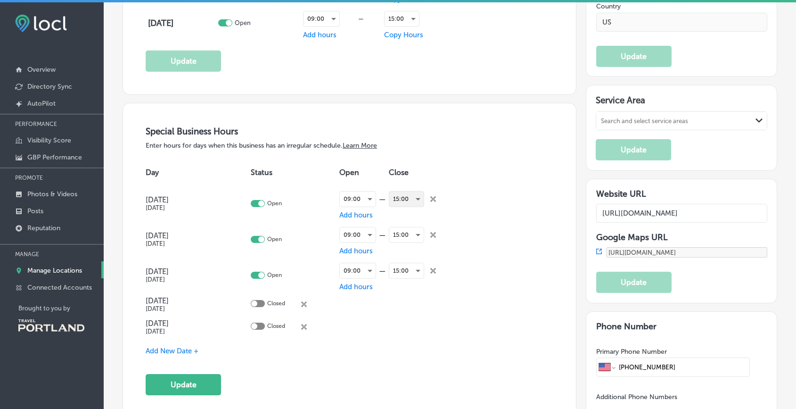
scroll to position [983, 0]
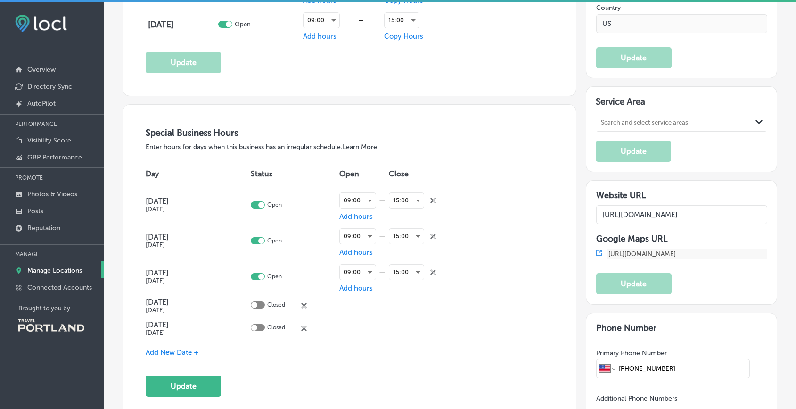
click at [329, 373] on div "Special Business Hours Enter hours for days when this business has an irregular…" at bounding box center [350, 261] width 408 height 269
click at [186, 385] on button "Update" at bounding box center [183, 385] width 75 height 21
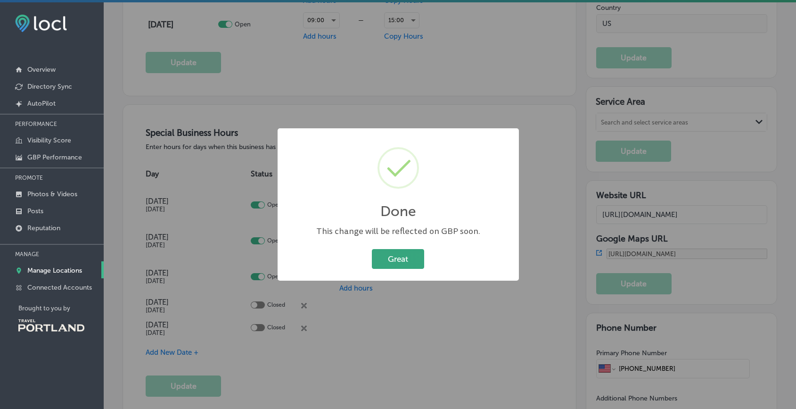
click at [408, 262] on button "Great" at bounding box center [398, 258] width 52 height 19
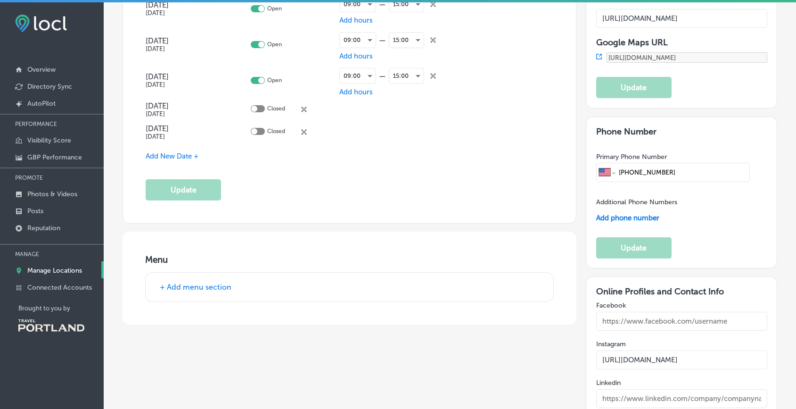
scroll to position [1212, 0]
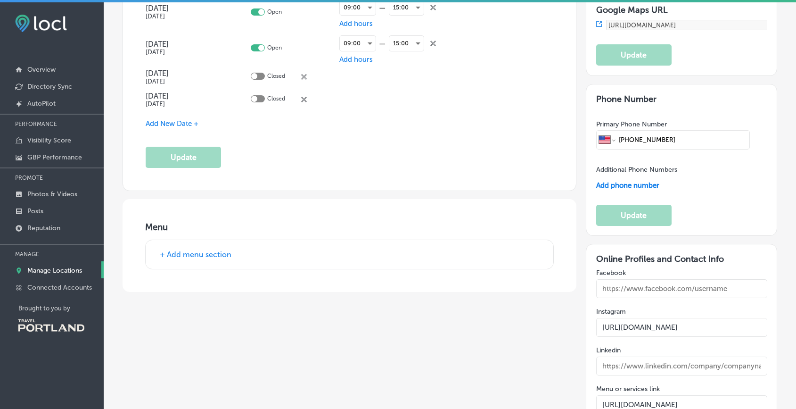
click at [189, 253] on button "+ Add menu section" at bounding box center [195, 254] width 77 height 10
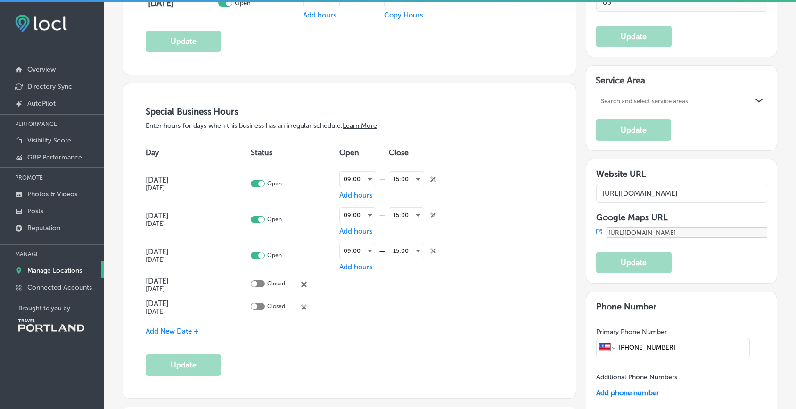
scroll to position [1005, 0]
click at [620, 100] on polygon at bounding box center [758, 100] width 7 height 4
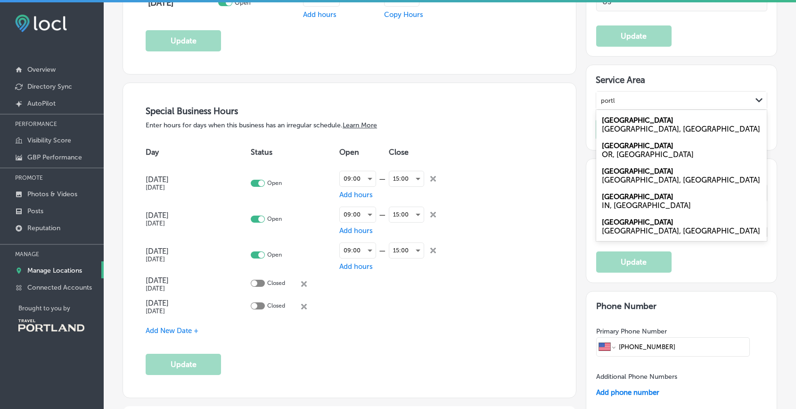
click at [620, 153] on div "OR, [GEOGRAPHIC_DATA]" at bounding box center [681, 154] width 159 height 9
type input "portl"
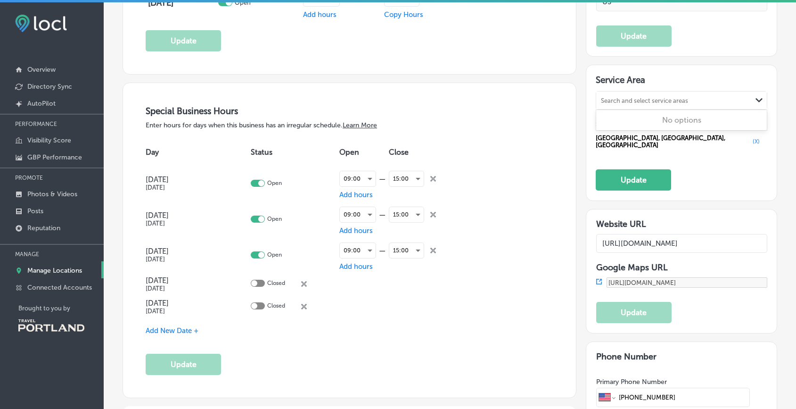
click at [620, 97] on div "Search and select service areas" at bounding box center [644, 100] width 87 height 7
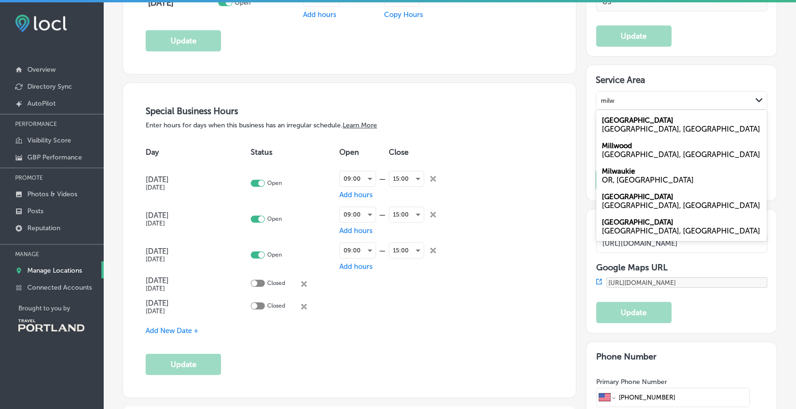
click at [608, 175] on div "OR, [GEOGRAPHIC_DATA]" at bounding box center [681, 179] width 159 height 9
type input "milw"
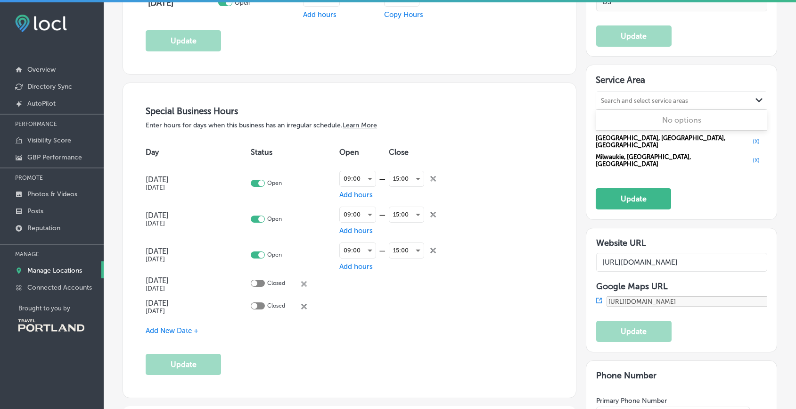
click at [620, 99] on div "Search and select service areas" at bounding box center [644, 100] width 87 height 7
click at [620, 75] on div "Path Created with Sketch. Back Any new locations detected in your Google accoun…" at bounding box center [450, 348] width 692 height 2634
click at [620, 156] on button "(X)" at bounding box center [756, 160] width 13 height 8
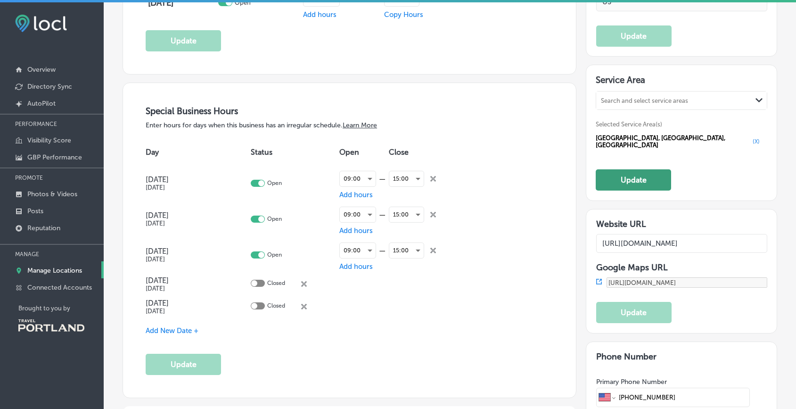
click at [620, 169] on button "Update" at bounding box center [633, 179] width 75 height 21
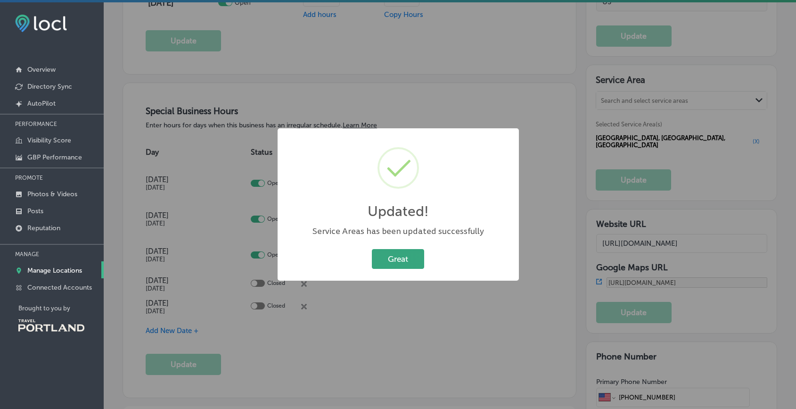
click at [398, 255] on button "Great" at bounding box center [398, 258] width 52 height 19
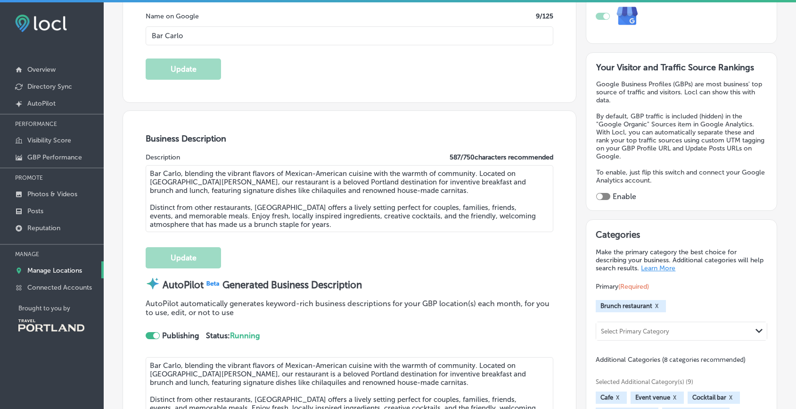
scroll to position [203, 0]
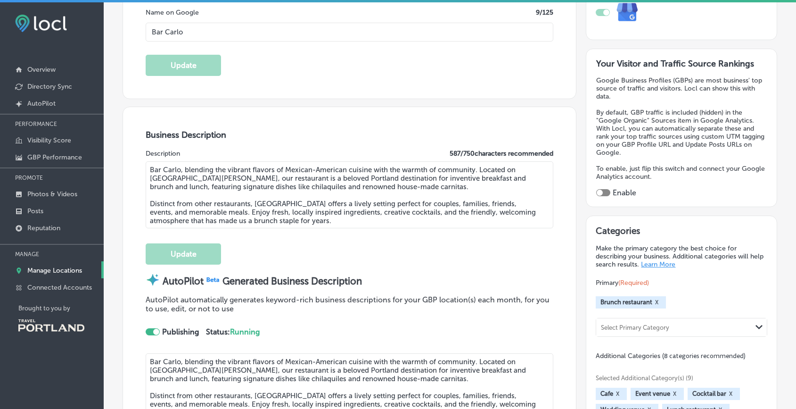
click at [601, 189] on div at bounding box center [603, 192] width 14 height 7
checkbox input "true"
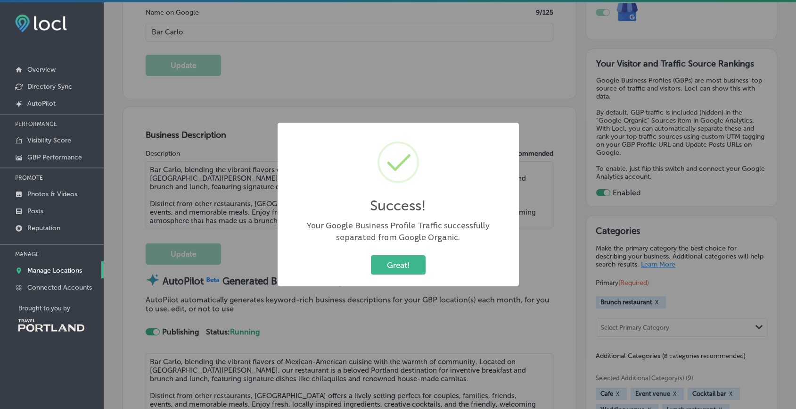
drag, startPoint x: 596, startPoint y: 192, endPoint x: 610, endPoint y: 193, distance: 14.2
click at [610, 193] on body "iconmonstr-menu-thin copy Created with Sketch. Overview Directory Sync Created …" at bounding box center [398, 205] width 796 height 411
click at [408, 260] on button "Great!" at bounding box center [398, 264] width 55 height 19
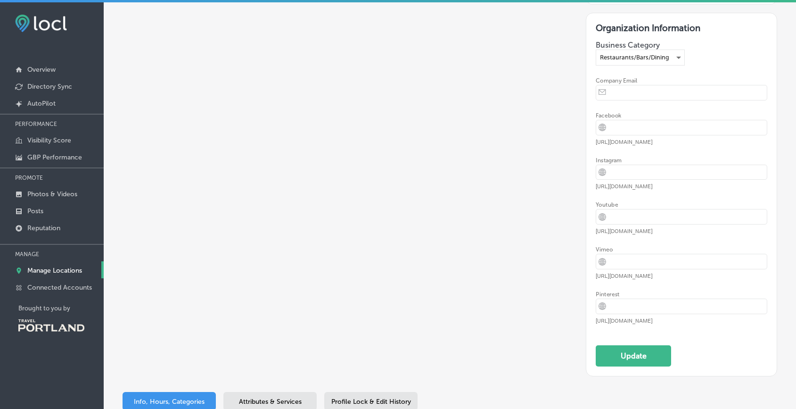
scroll to position [2261, 0]
click at [620, 171] on input "url" at bounding box center [689, 171] width 156 height 15
paste input "[URL][DOMAIN_NAME]"
type input "[URL][DOMAIN_NAME]"
click at [620, 94] on input "email" at bounding box center [689, 92] width 156 height 15
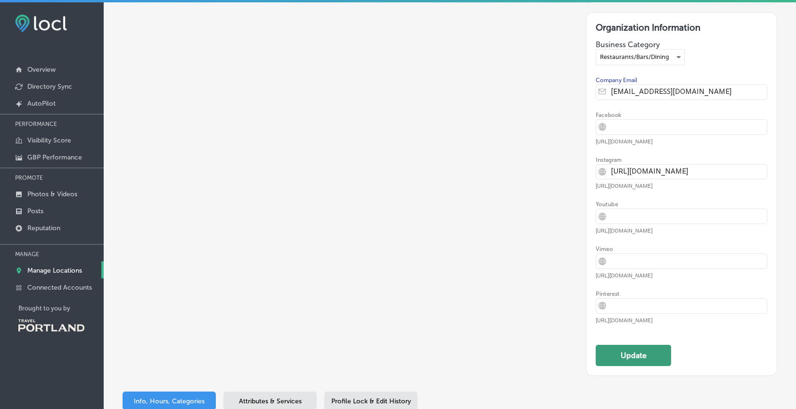
type input "[EMAIL_ADDRESS][DOMAIN_NAME]"
click at [620, 356] on button "Update" at bounding box center [633, 354] width 75 height 21
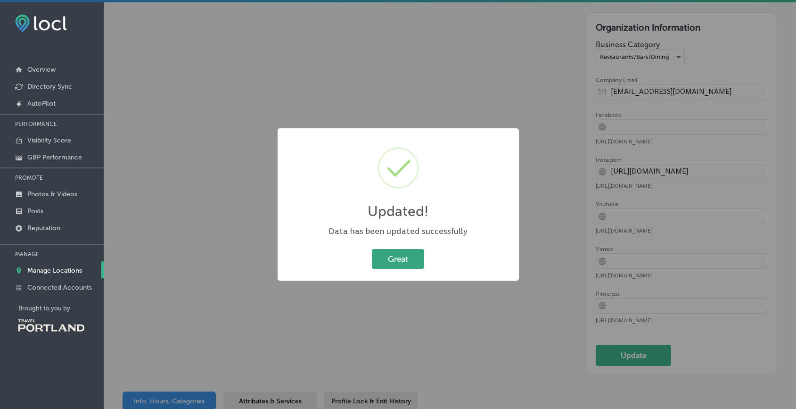
click at [399, 255] on button "Great" at bounding box center [398, 258] width 52 height 19
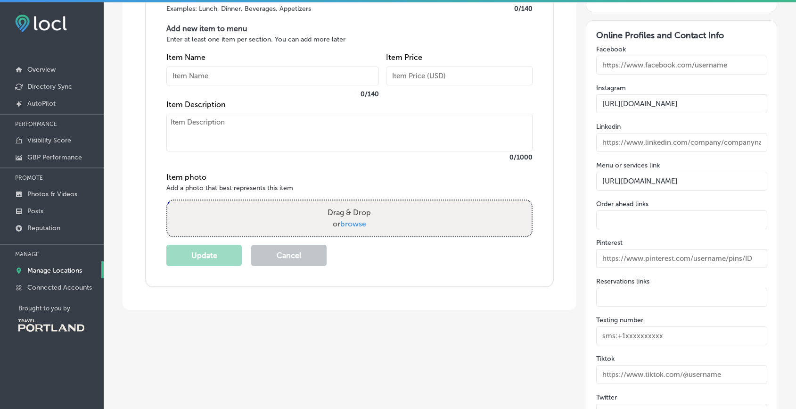
scroll to position [1510, 0]
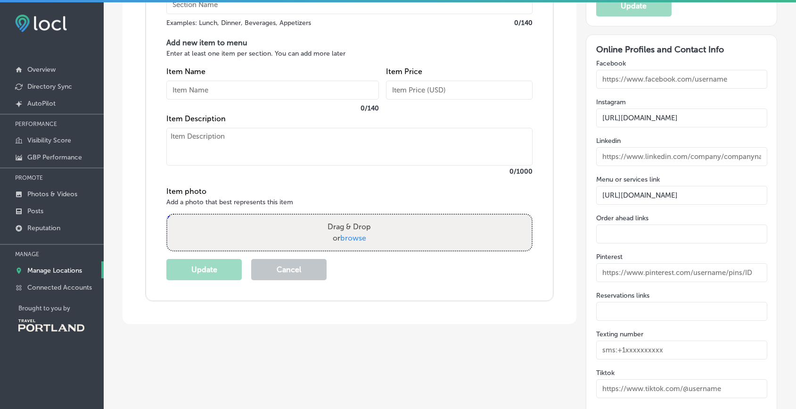
click at [620, 226] on input "text" at bounding box center [681, 233] width 171 height 19
paste input "[URL][DOMAIN_NAME]"
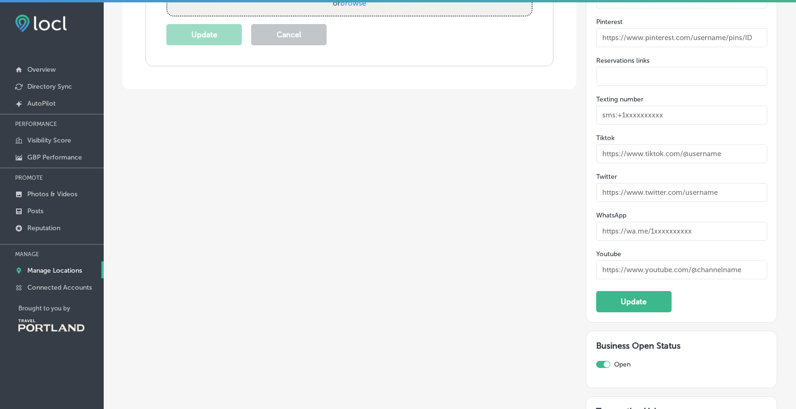
scroll to position [1745, 0]
type input "[URL][DOMAIN_NAME]"
click at [620, 294] on button "Update" at bounding box center [633, 300] width 75 height 21
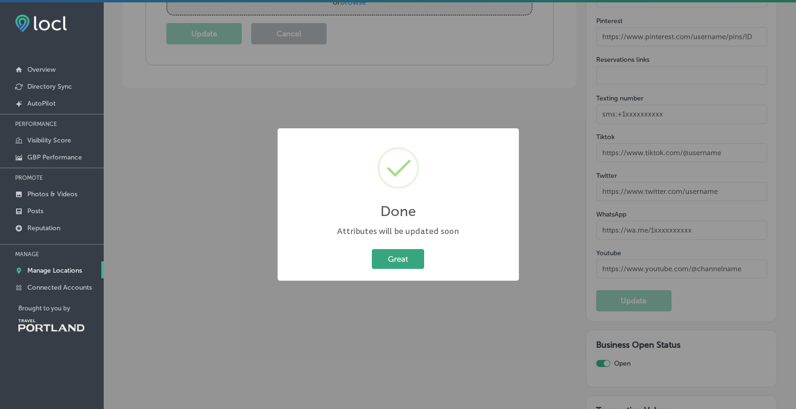
click at [400, 253] on button "Great" at bounding box center [398, 258] width 52 height 19
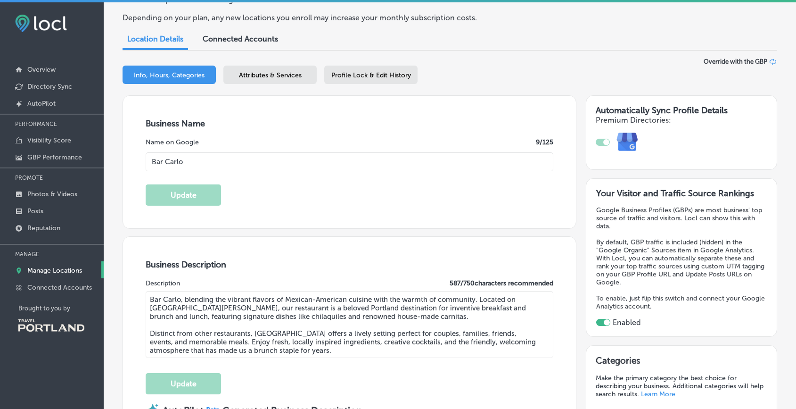
scroll to position [0, 0]
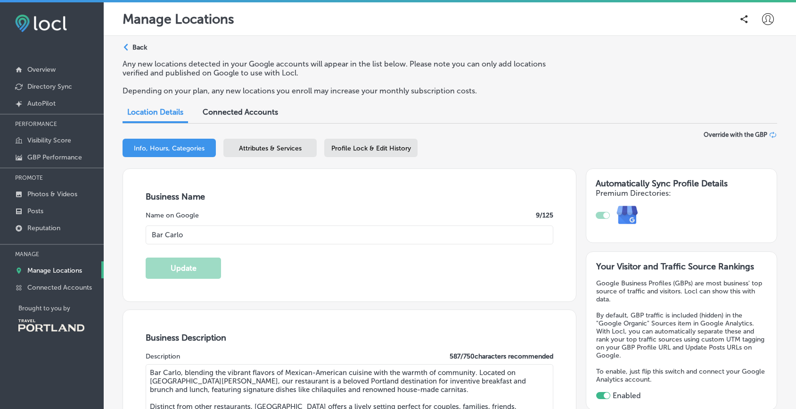
click at [279, 146] on span "Attributes & Services" at bounding box center [270, 148] width 63 height 8
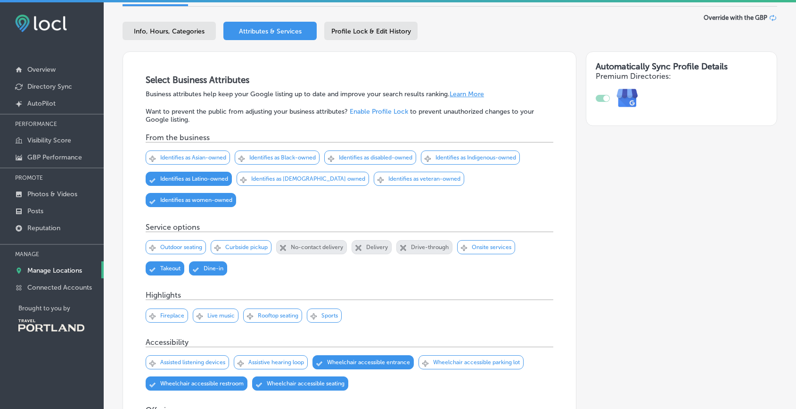
scroll to position [117, 0]
click at [157, 239] on div "Svg Vector Icons : [URL][DOMAIN_NAME] Checked Created with Sketch. close Create…" at bounding box center [176, 246] width 60 height 14
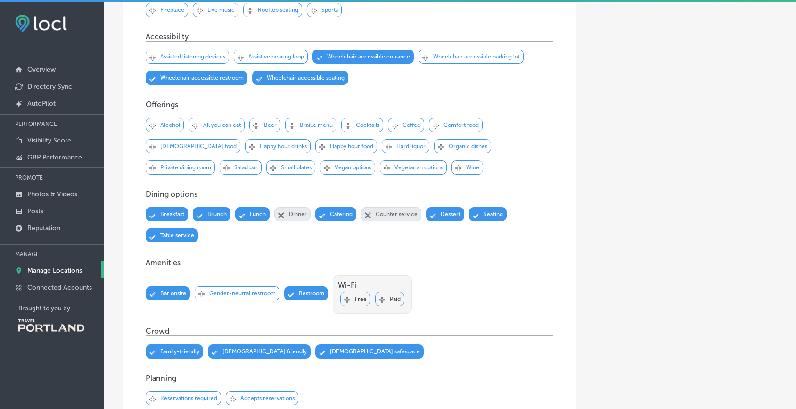
scroll to position [423, 0]
click at [163, 121] on p "Alcohol" at bounding box center [170, 124] width 20 height 7
click at [281, 164] on p "Small plates" at bounding box center [296, 167] width 31 height 7
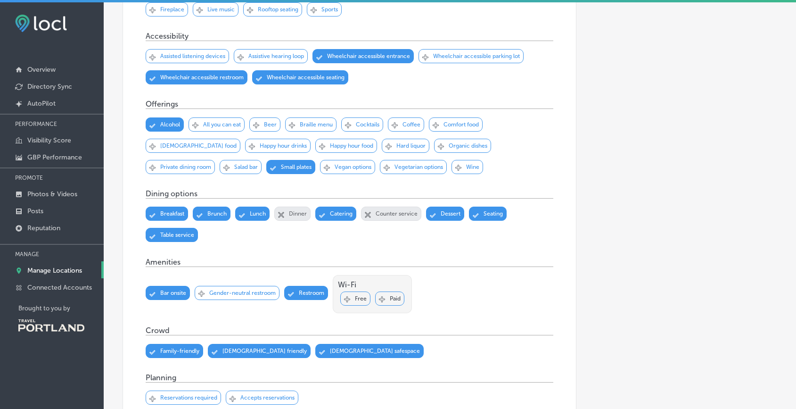
click at [335, 164] on p "Vegan options" at bounding box center [353, 167] width 37 height 7
click at [394, 164] on p "Vegetarian options" at bounding box center [418, 167] width 49 height 7
click at [466, 164] on p "Wine" at bounding box center [472, 167] width 13 height 7
click at [396, 142] on p "Hard liquor" at bounding box center [410, 145] width 29 height 7
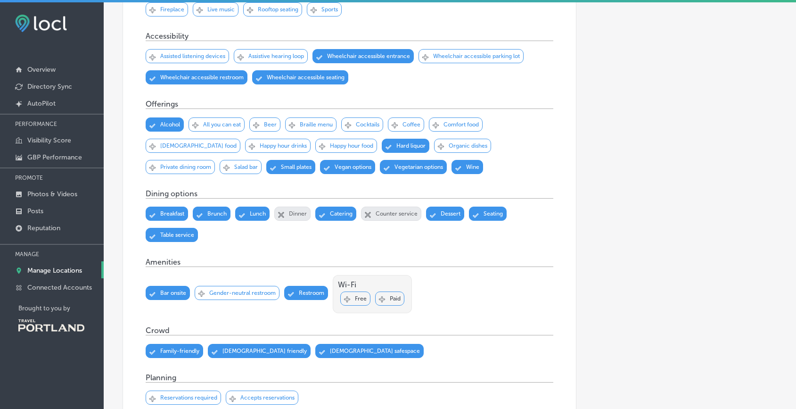
click at [270, 121] on p "Beer" at bounding box center [270, 124] width 13 height 7
click at [379, 121] on p "Cocktails" at bounding box center [368, 124] width 24 height 7
click at [408, 121] on p "Coffee" at bounding box center [411, 124] width 18 height 7
click at [211, 164] on p "Private dining room" at bounding box center [185, 167] width 51 height 7
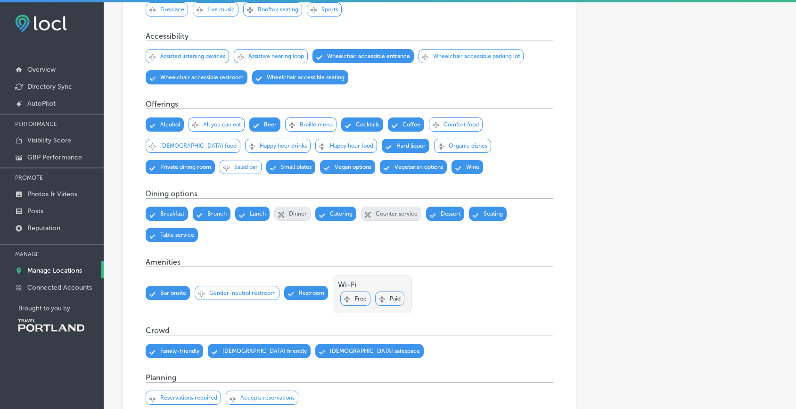
click at [211, 164] on p "Private dining room" at bounding box center [185, 167] width 51 height 7
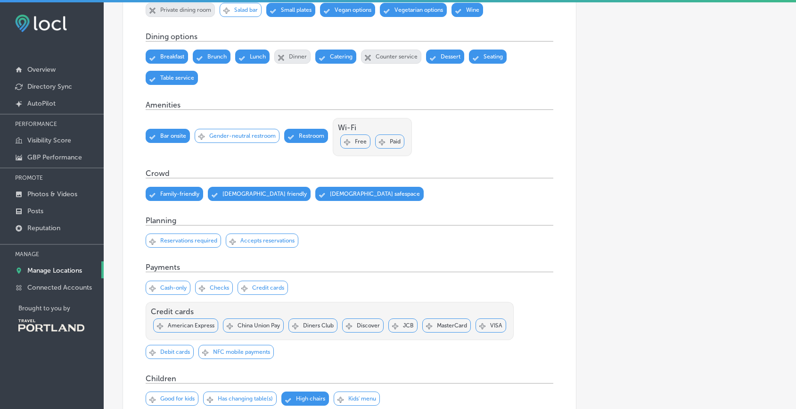
scroll to position [598, 0]
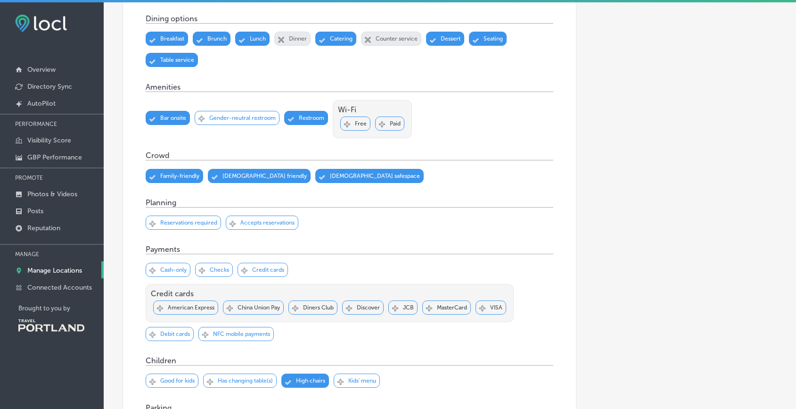
click at [244, 111] on div "Svg Vector Icons : [URL][DOMAIN_NAME] Checked Created with Sketch. close Create…" at bounding box center [237, 118] width 85 height 14
click at [353, 116] on div "Svg Vector Icons : [URL][DOMAIN_NAME] Checked Created with Sketch. Free" at bounding box center [355, 123] width 30 height 14
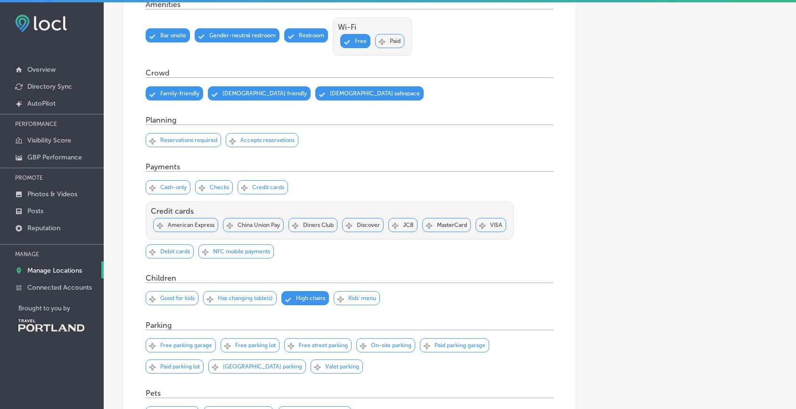
scroll to position [681, 0]
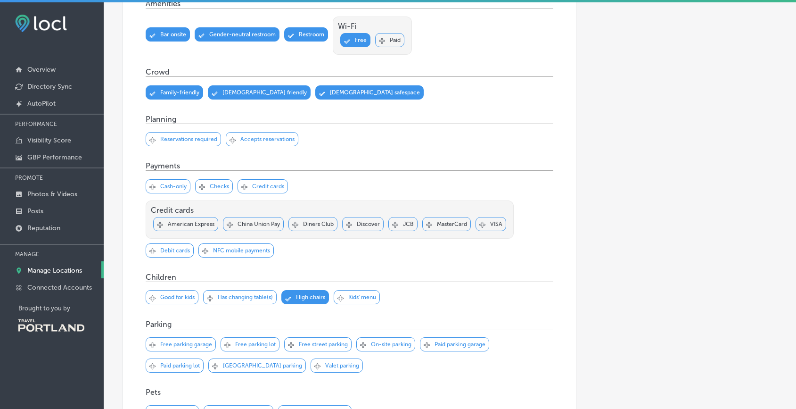
click at [273, 136] on p "Accepts reservations" at bounding box center [267, 139] width 54 height 7
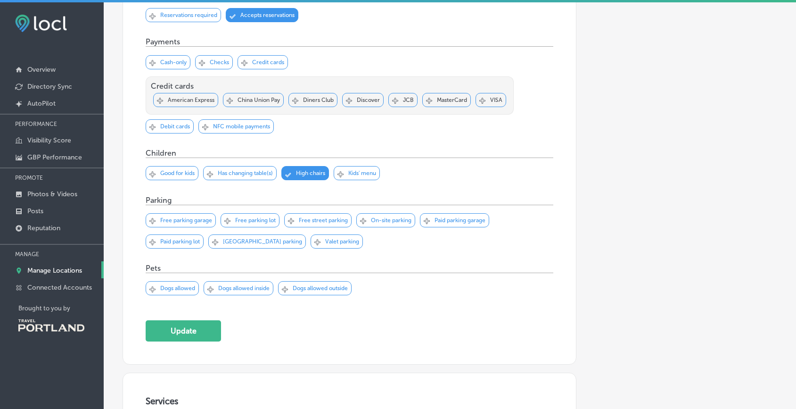
scroll to position [809, 0]
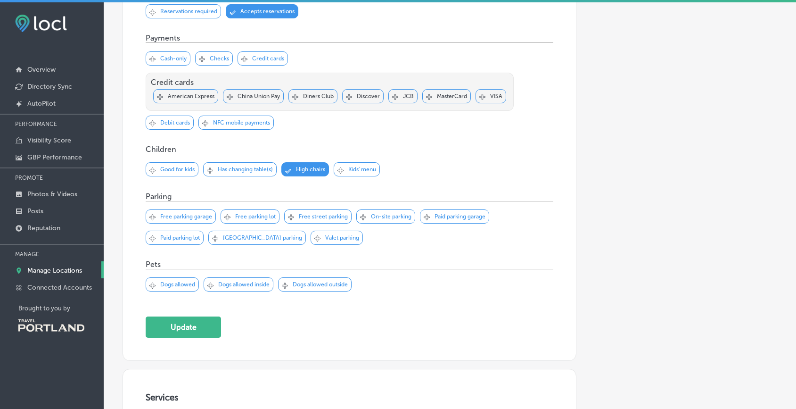
click at [172, 166] on p "Good for kids" at bounding box center [177, 169] width 34 height 7
click at [233, 166] on p "Has changing table(s)" at bounding box center [245, 169] width 55 height 7
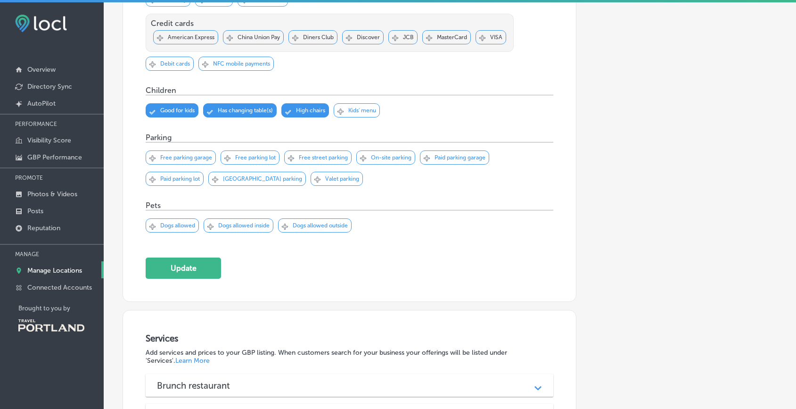
scroll to position [868, 0]
click at [336, 154] on p "Free street parking" at bounding box center [323, 157] width 49 height 7
click at [342, 221] on p "Dogs allowed outside" at bounding box center [320, 224] width 55 height 7
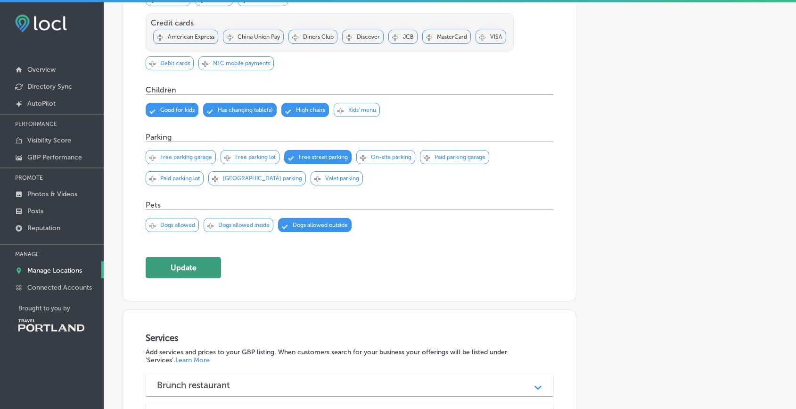
click at [185, 257] on button "Update" at bounding box center [183, 267] width 75 height 21
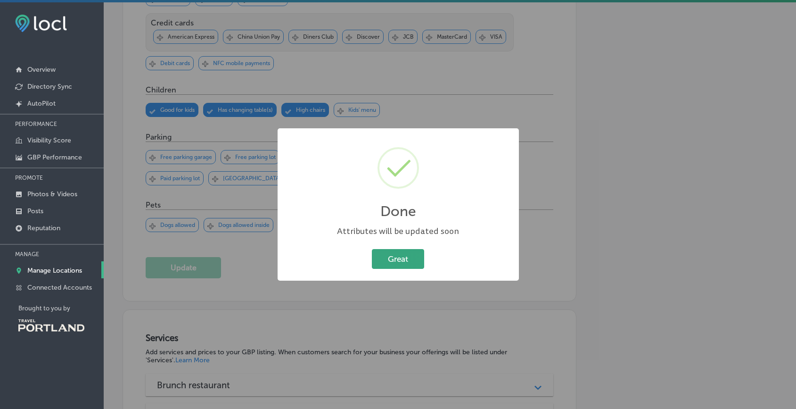
click at [401, 255] on button "Great" at bounding box center [398, 258] width 52 height 19
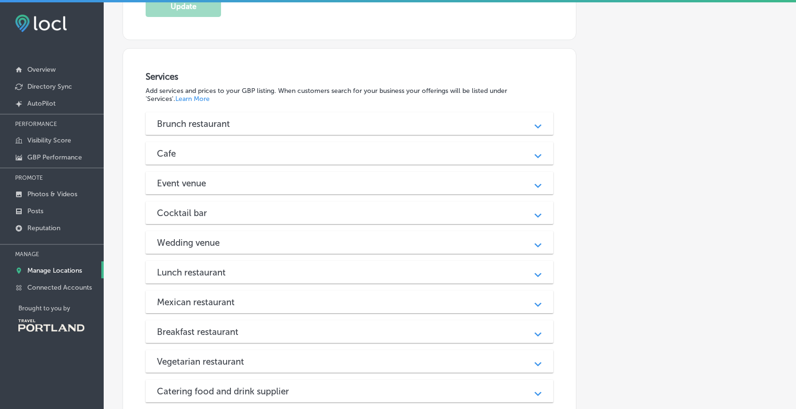
scroll to position [1268, 0]
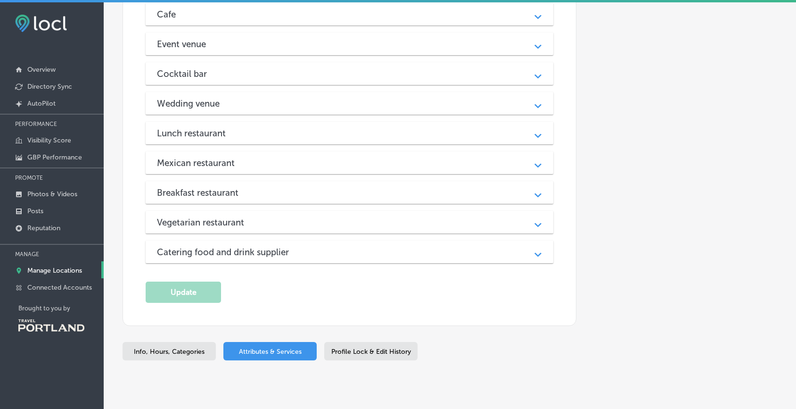
click at [370, 347] on span "Profile Lock & Edit History" at bounding box center [371, 351] width 80 height 8
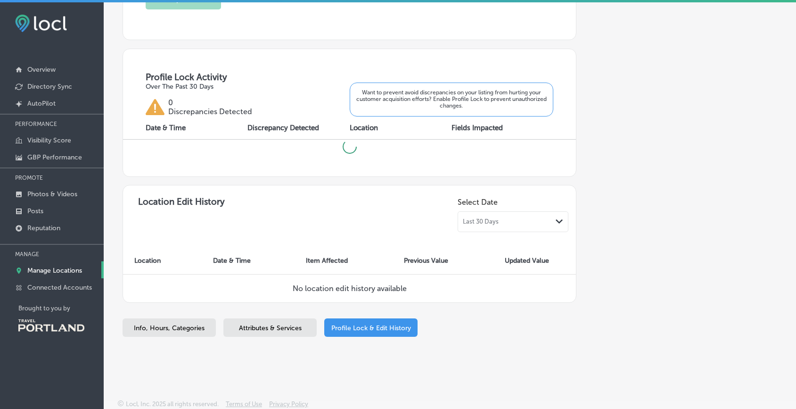
checkbox input "true"
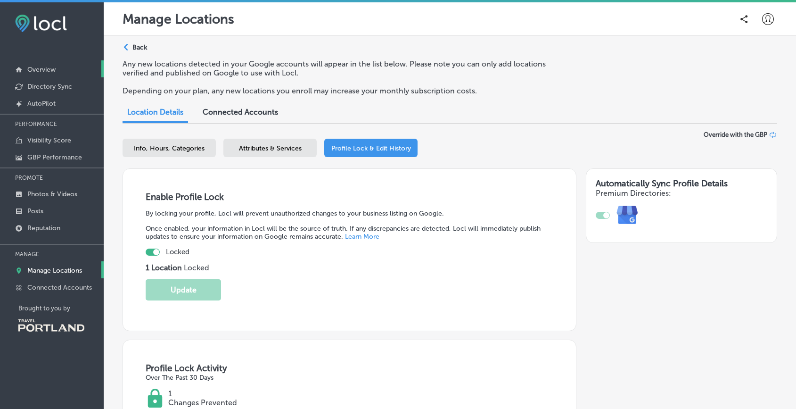
click at [48, 66] on p "Overview" at bounding box center [41, 69] width 28 height 8
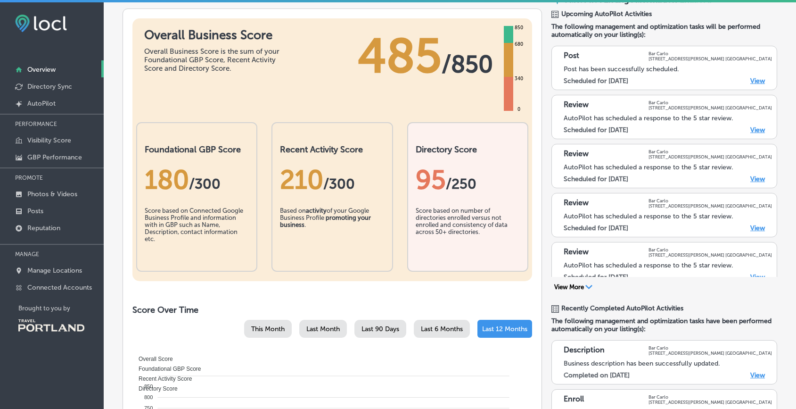
scroll to position [69, 0]
